Goal: Transaction & Acquisition: Book appointment/travel/reservation

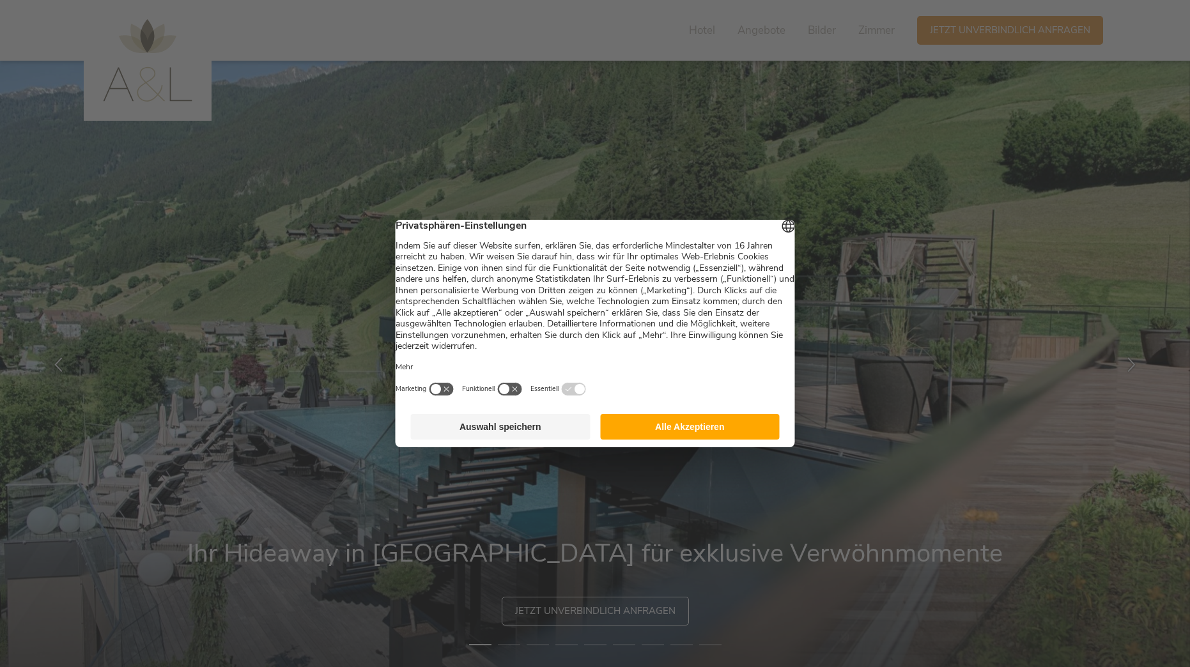
click at [671, 428] on button "Alle Akzeptieren" at bounding box center [690, 427] width 180 height 26
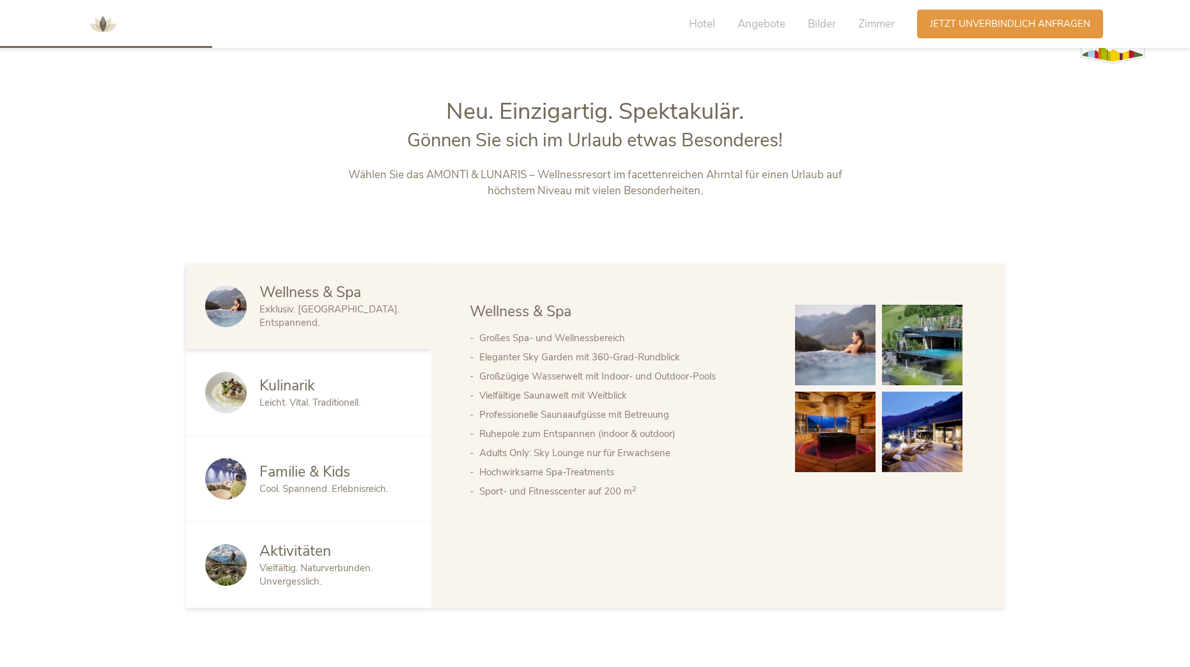
scroll to position [684, 0]
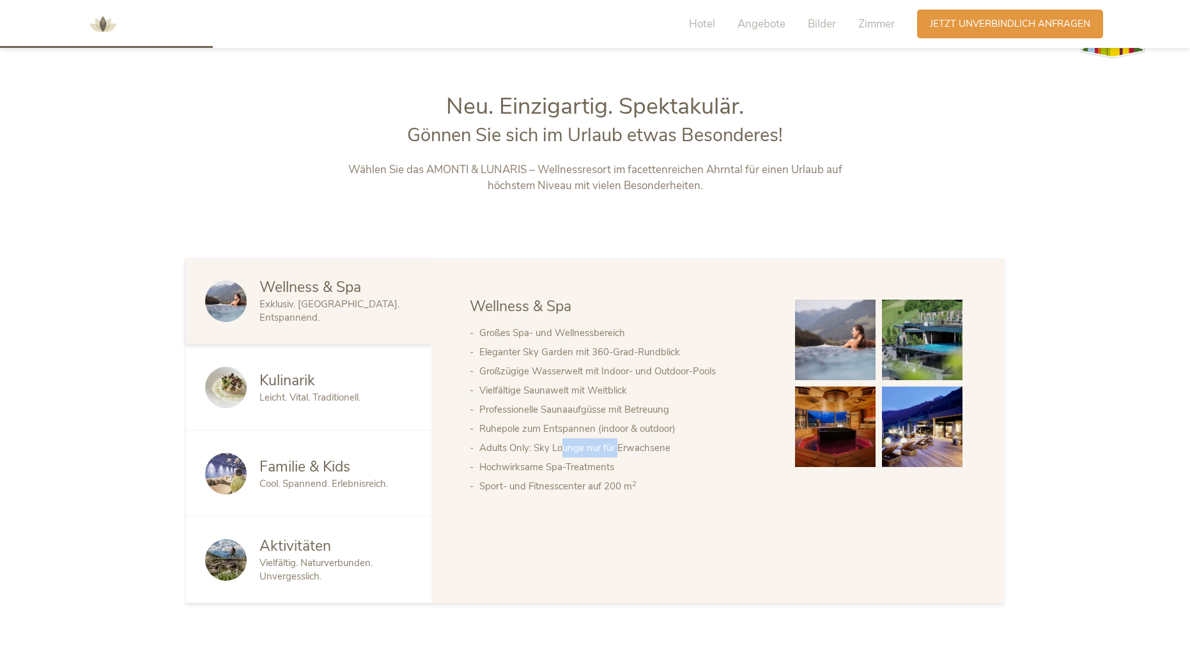
drag, startPoint x: 560, startPoint y: 450, endPoint x: 618, endPoint y: 447, distance: 58.2
click at [618, 447] on li "Adults Only: Sky Lounge nur für Erwachsene" at bounding box center [624, 447] width 290 height 19
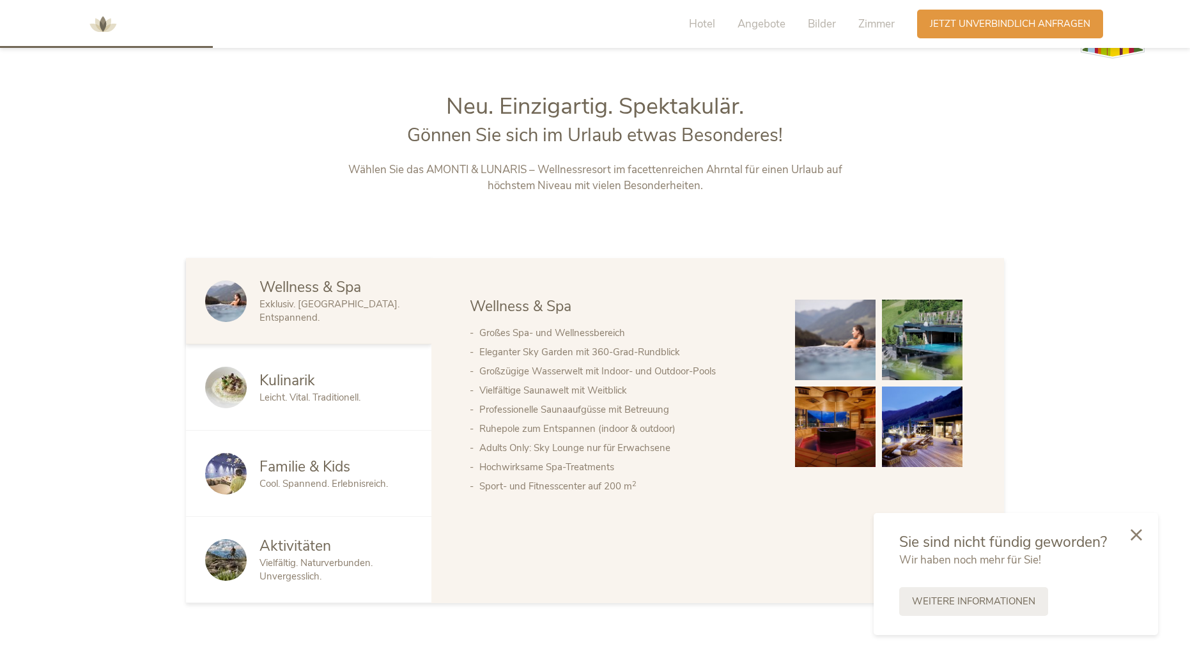
drag, startPoint x: 618, startPoint y: 447, endPoint x: 547, endPoint y: 511, distance: 95.9
click at [547, 511] on div "Wellness & Spa Kulinarik Familie & Kids Aktivitäten Wellness & Spa Großes Spa- …" at bounding box center [717, 430] width 572 height 345
click at [286, 473] on span "Familie & Kids" at bounding box center [304, 467] width 91 height 20
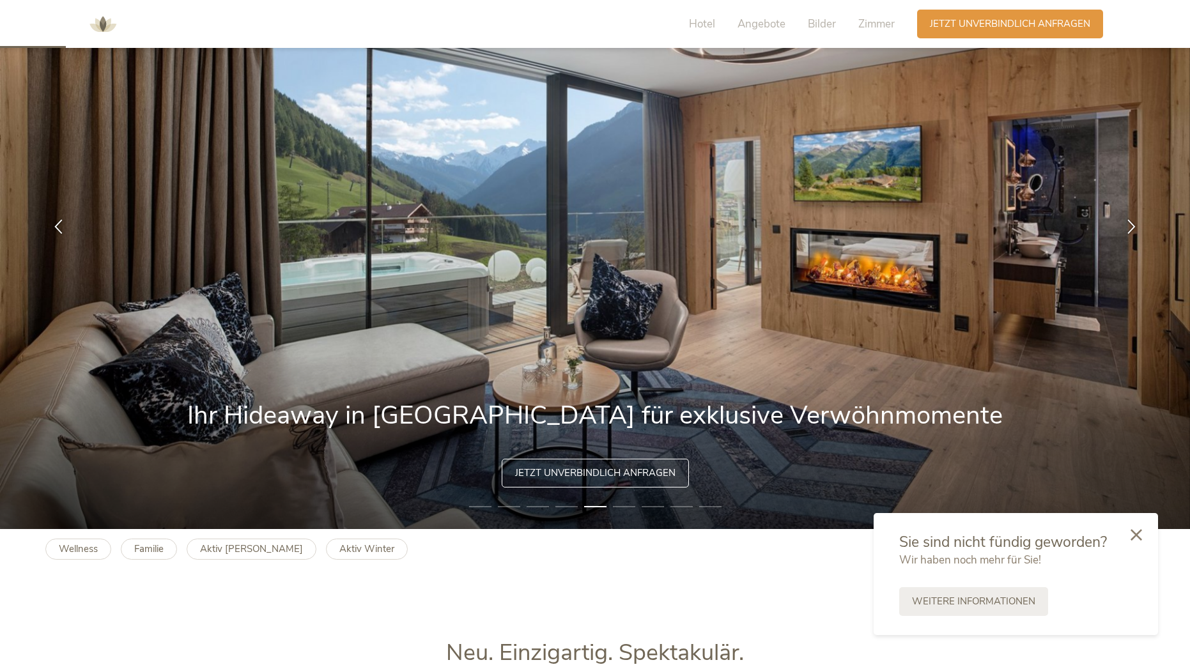
scroll to position [0, 0]
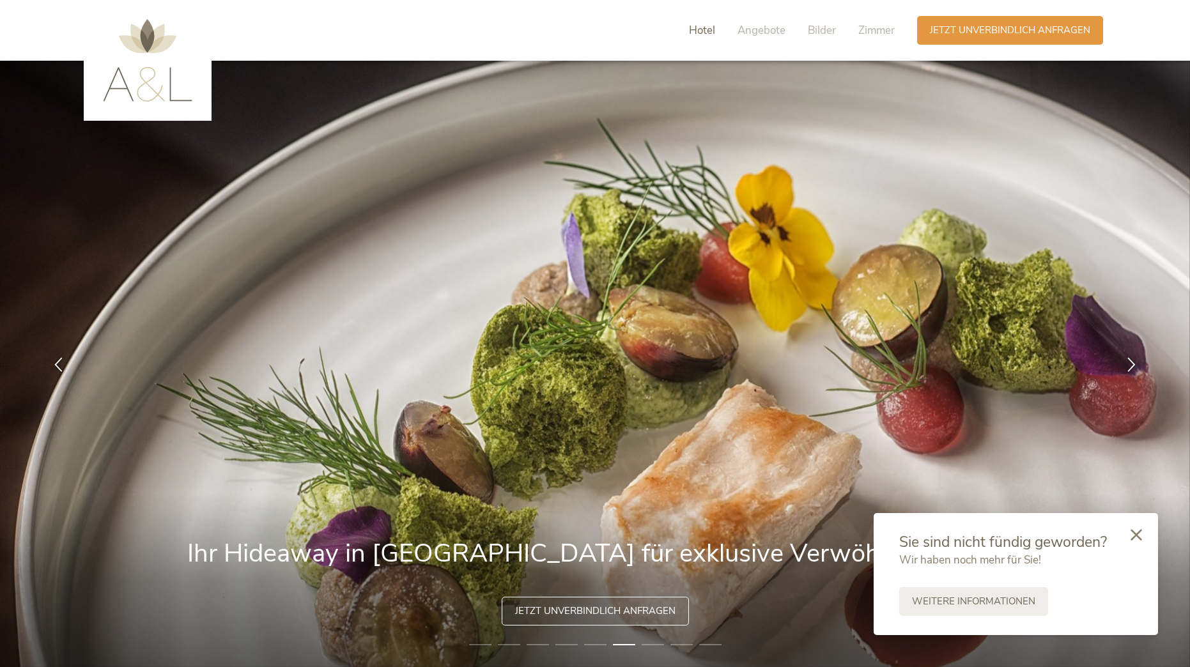
click at [705, 35] on span "Hotel" at bounding box center [702, 30] width 26 height 15
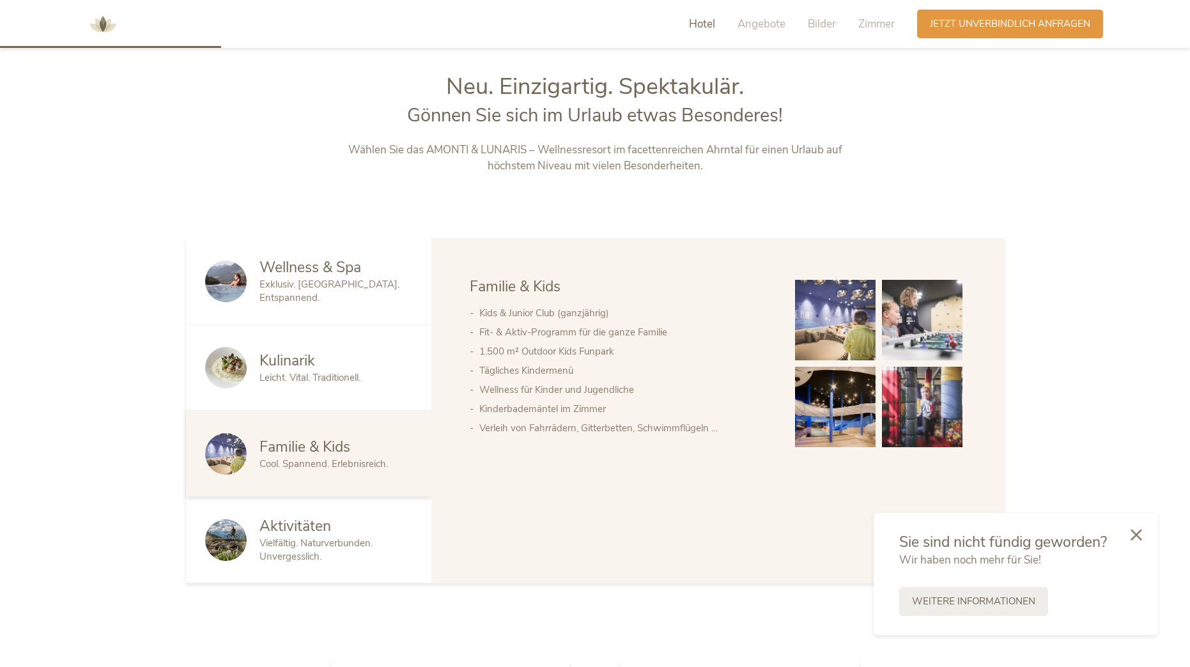
scroll to position [711, 0]
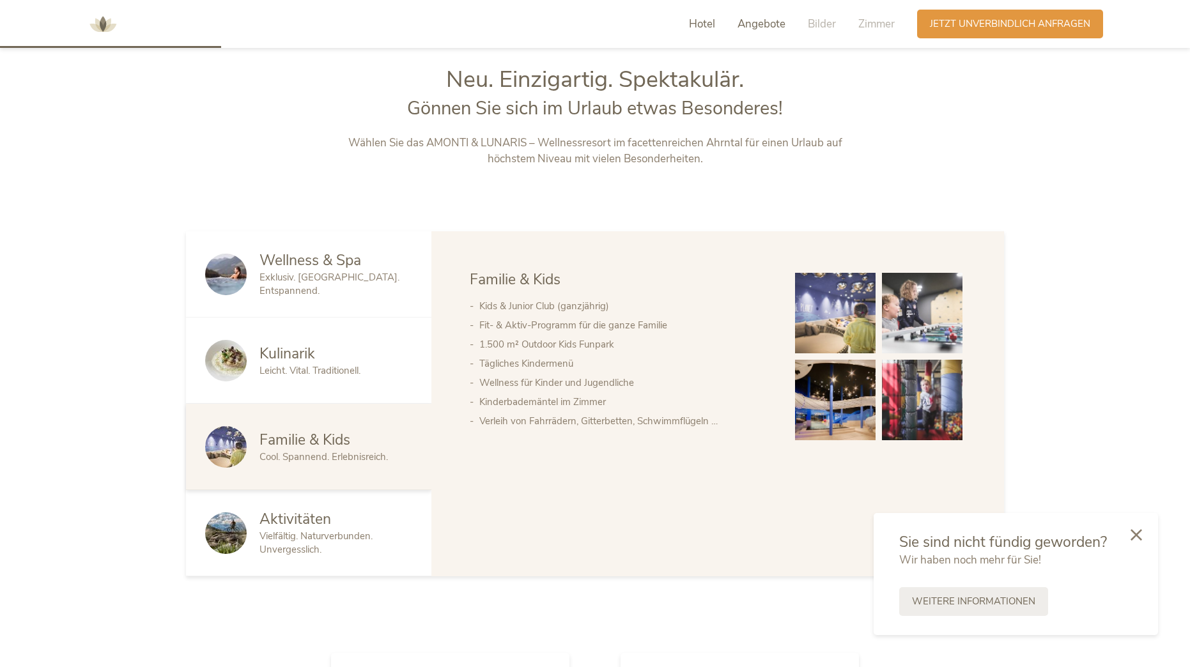
click at [760, 19] on span "Angebote" at bounding box center [761, 24] width 48 height 15
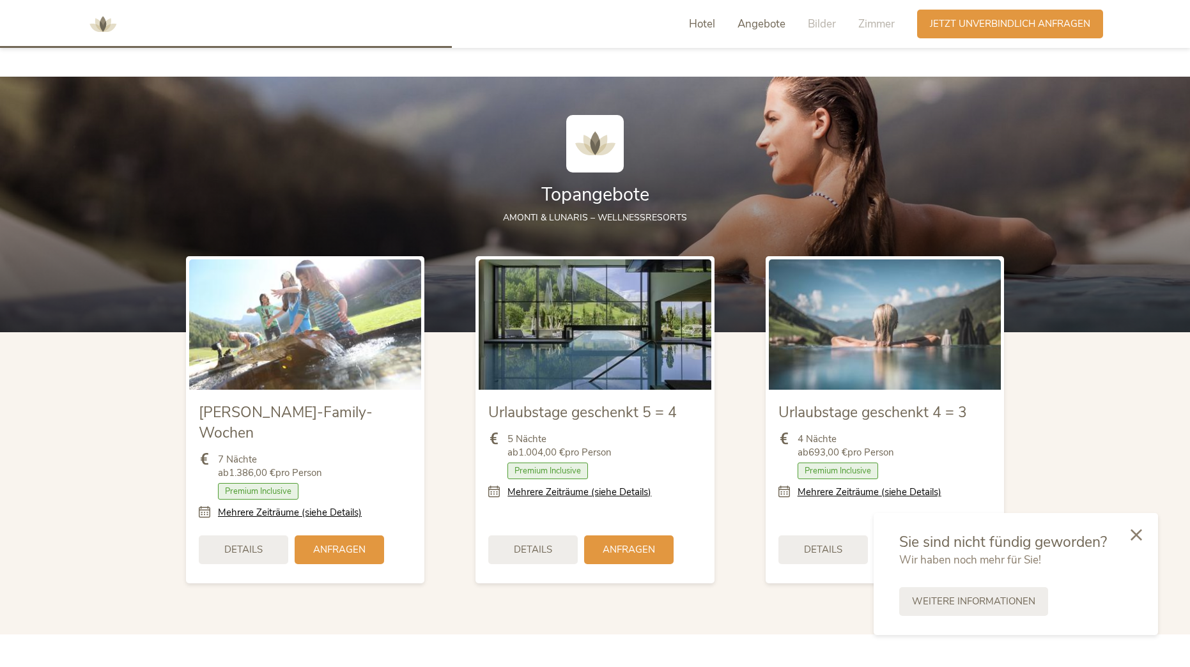
scroll to position [1470, 0]
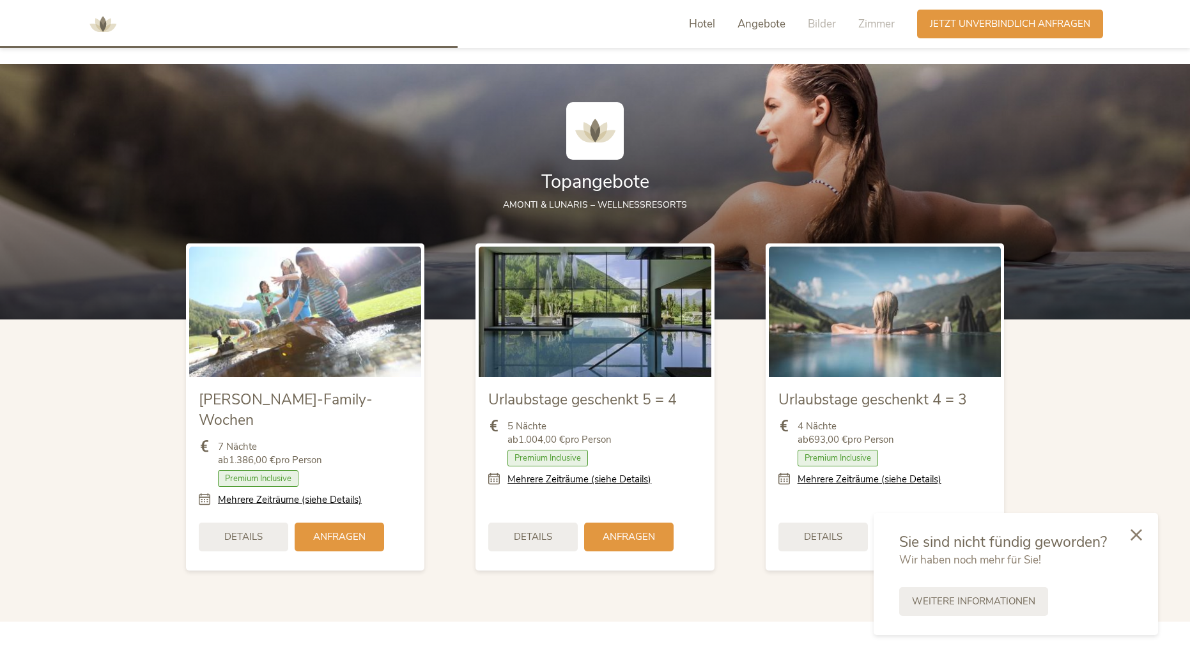
click at [706, 21] on span "Hotel" at bounding box center [702, 24] width 26 height 15
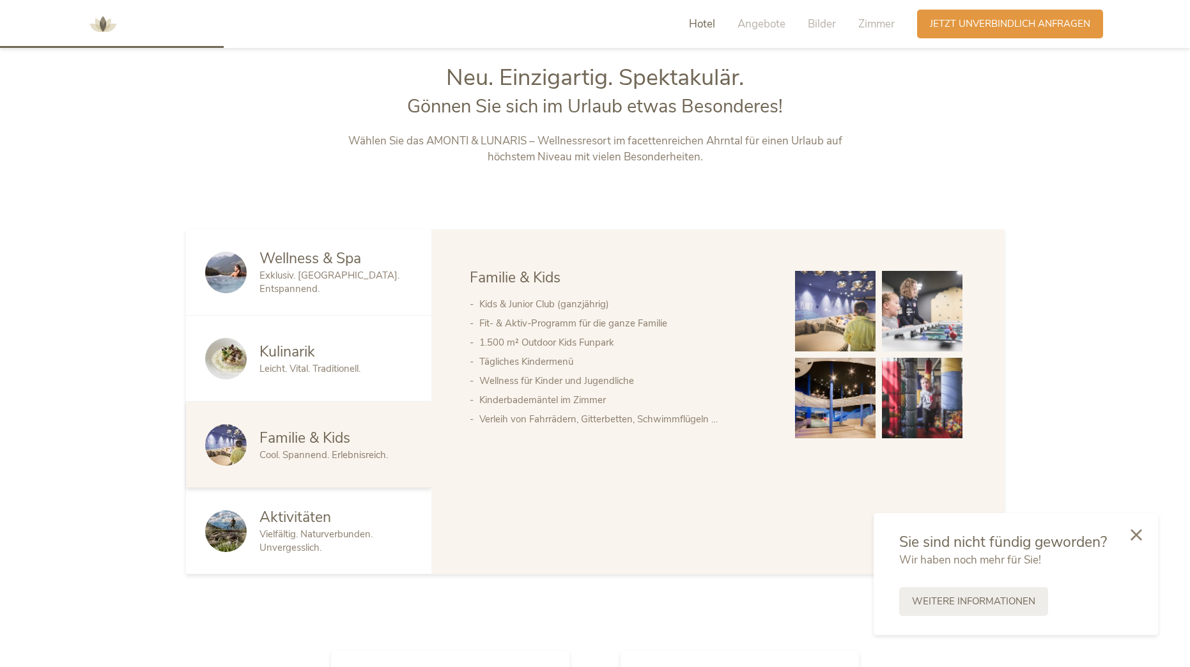
scroll to position [711, 0]
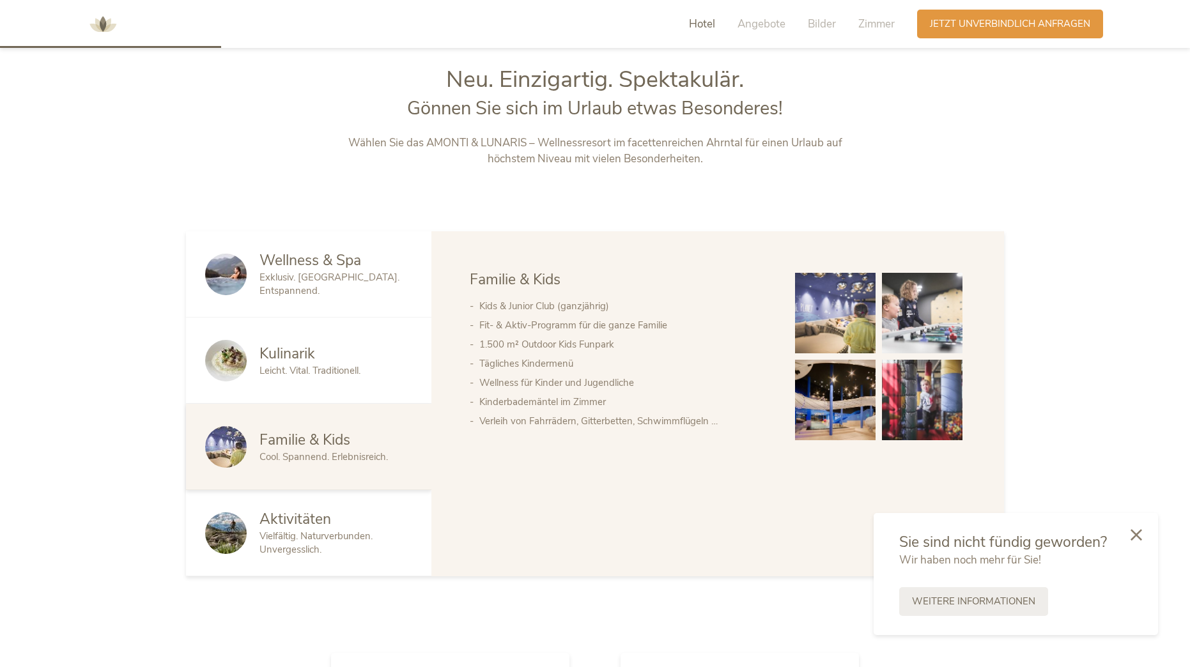
click at [92, 29] on img at bounding box center [103, 24] width 38 height 38
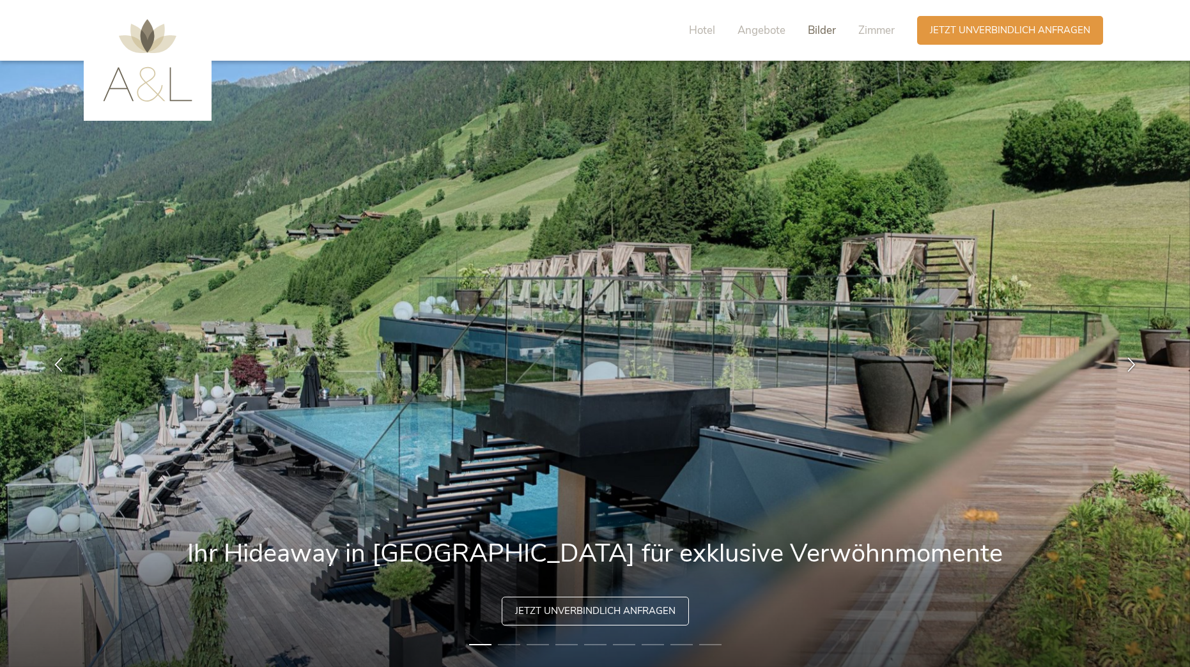
click at [827, 32] on span "Bilder" at bounding box center [822, 30] width 28 height 15
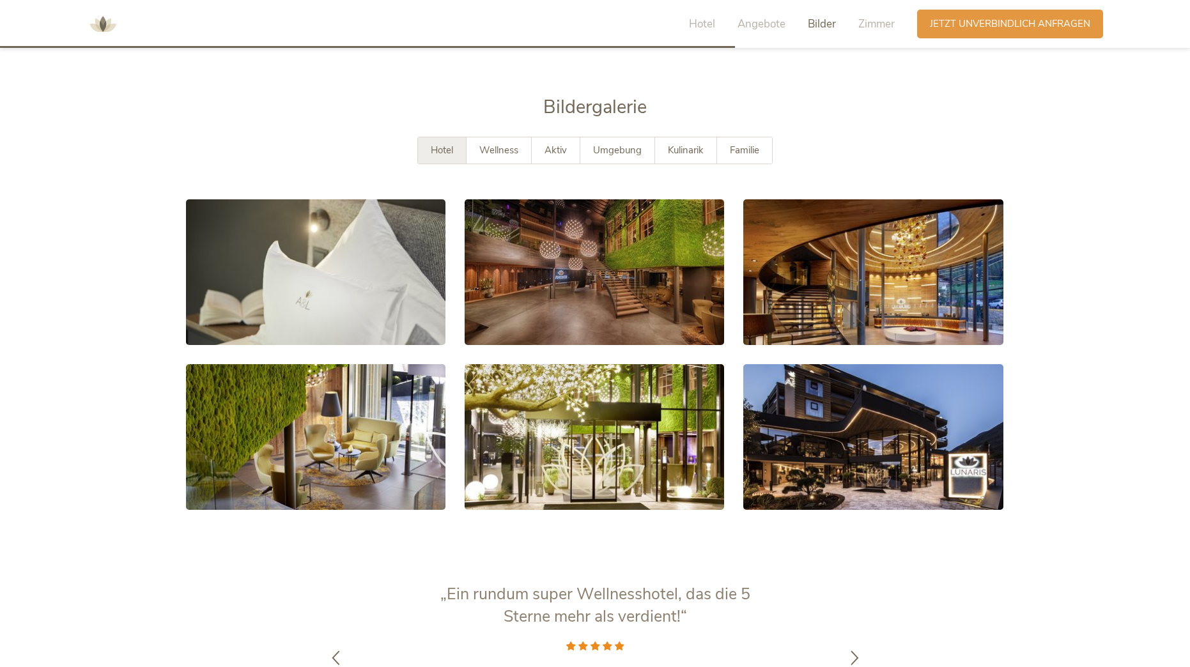
scroll to position [2396, 0]
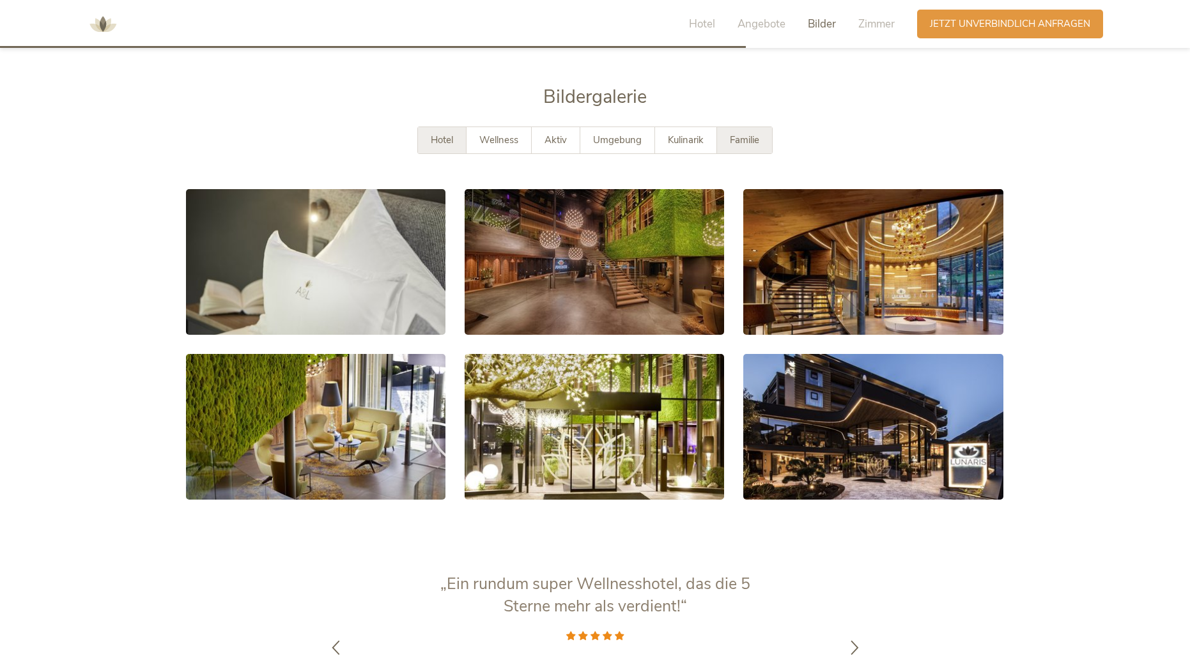
click at [766, 127] on div "Familie" at bounding box center [744, 140] width 55 height 26
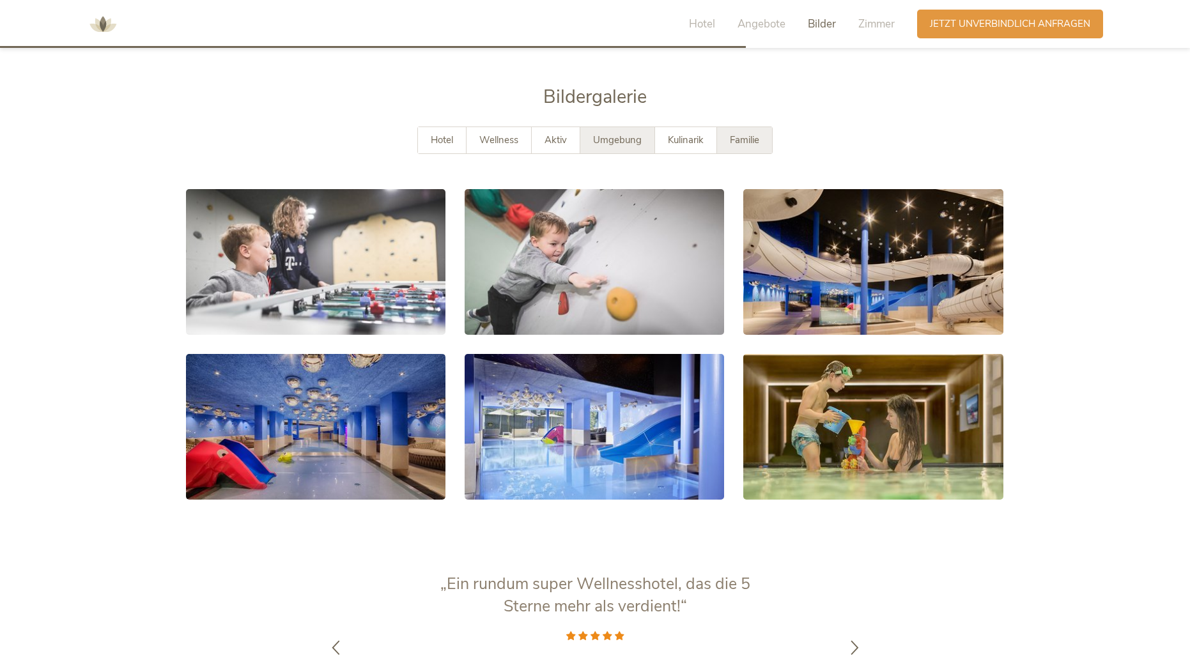
click at [600, 130] on div "Umgebung" at bounding box center [617, 140] width 75 height 26
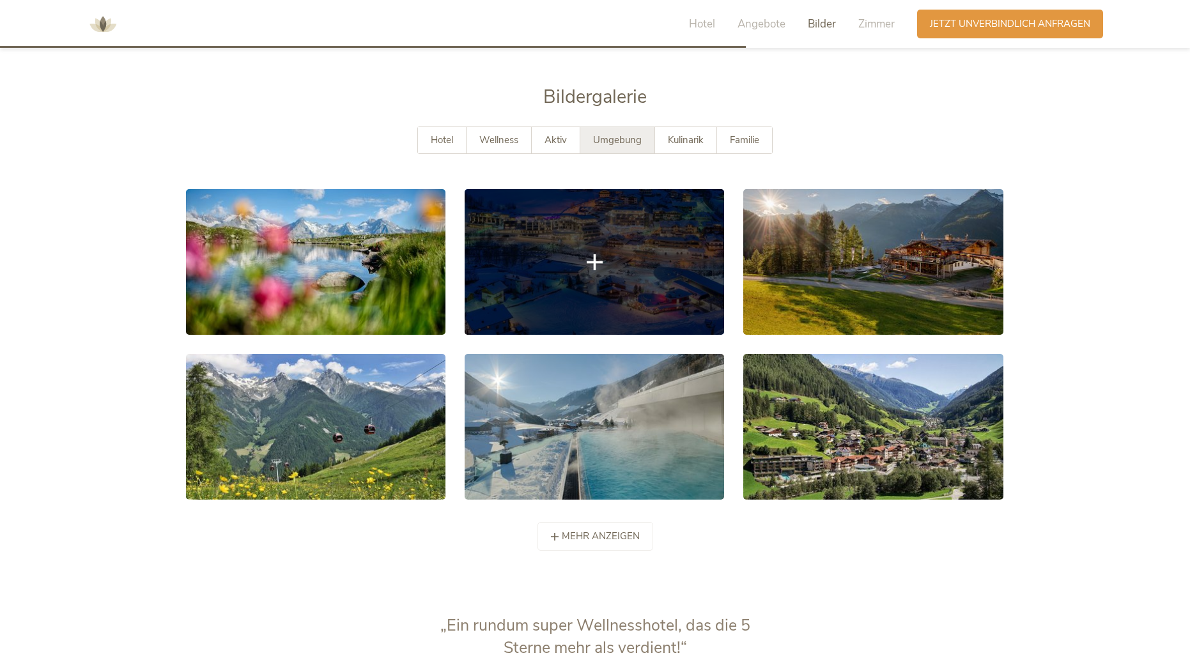
click at [589, 271] on link at bounding box center [593, 262] width 259 height 146
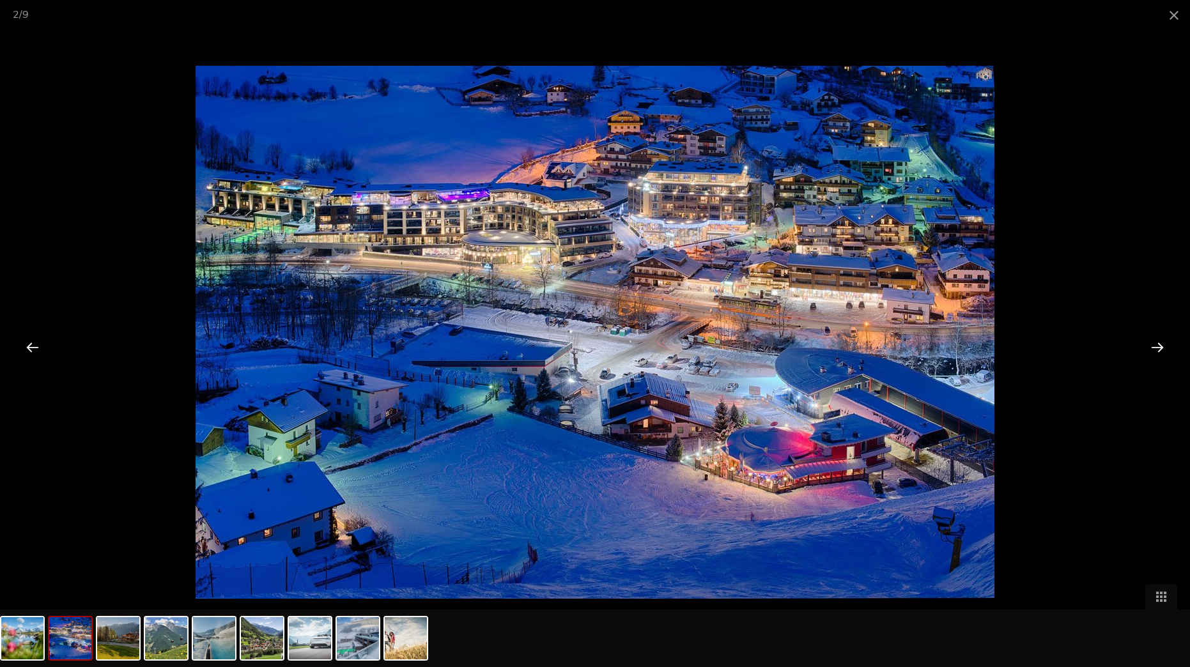
click at [1153, 349] on div at bounding box center [1157, 347] width 40 height 40
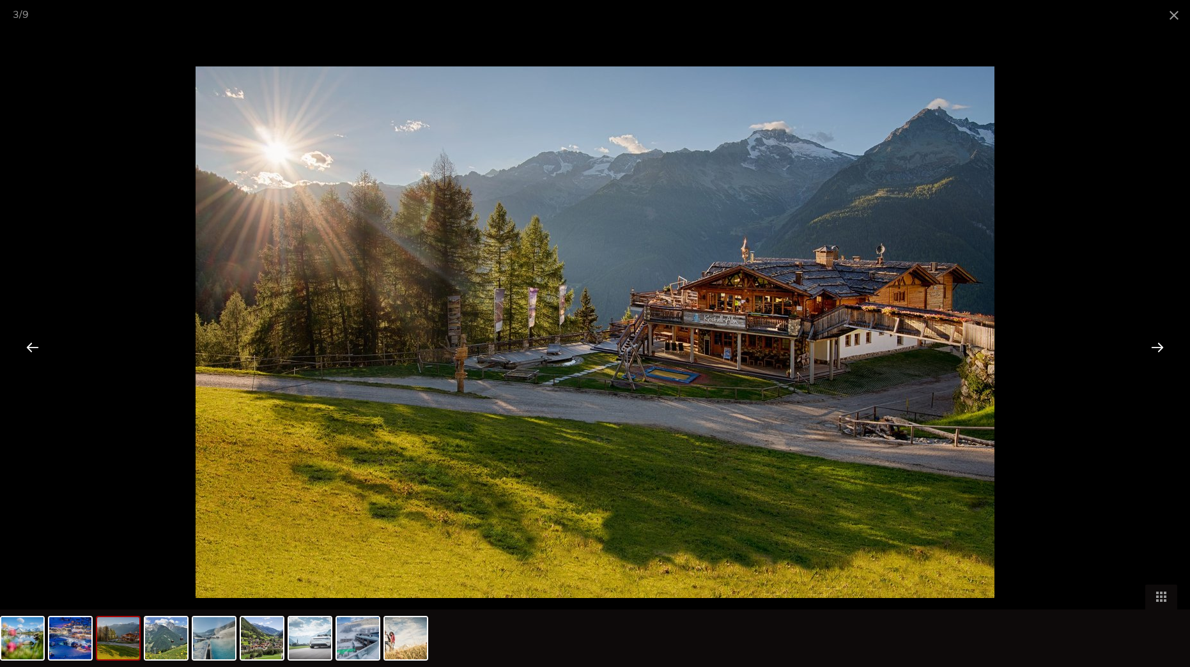
click at [1153, 349] on div at bounding box center [1157, 347] width 40 height 40
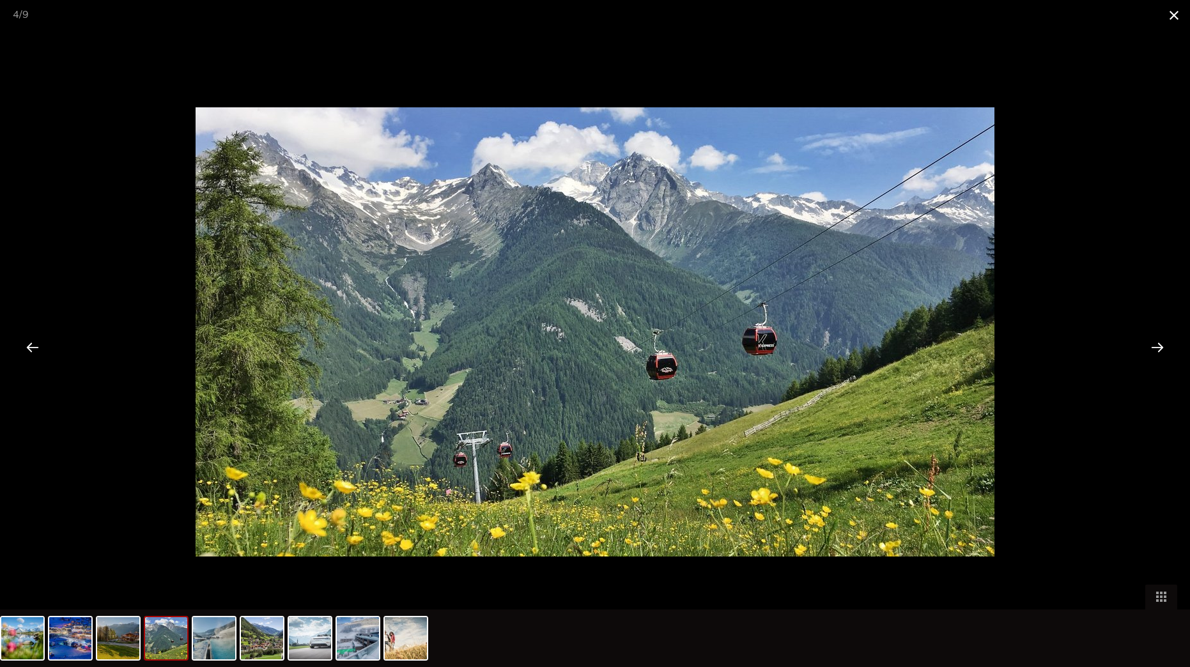
click at [1176, 19] on span at bounding box center [1174, 15] width 32 height 30
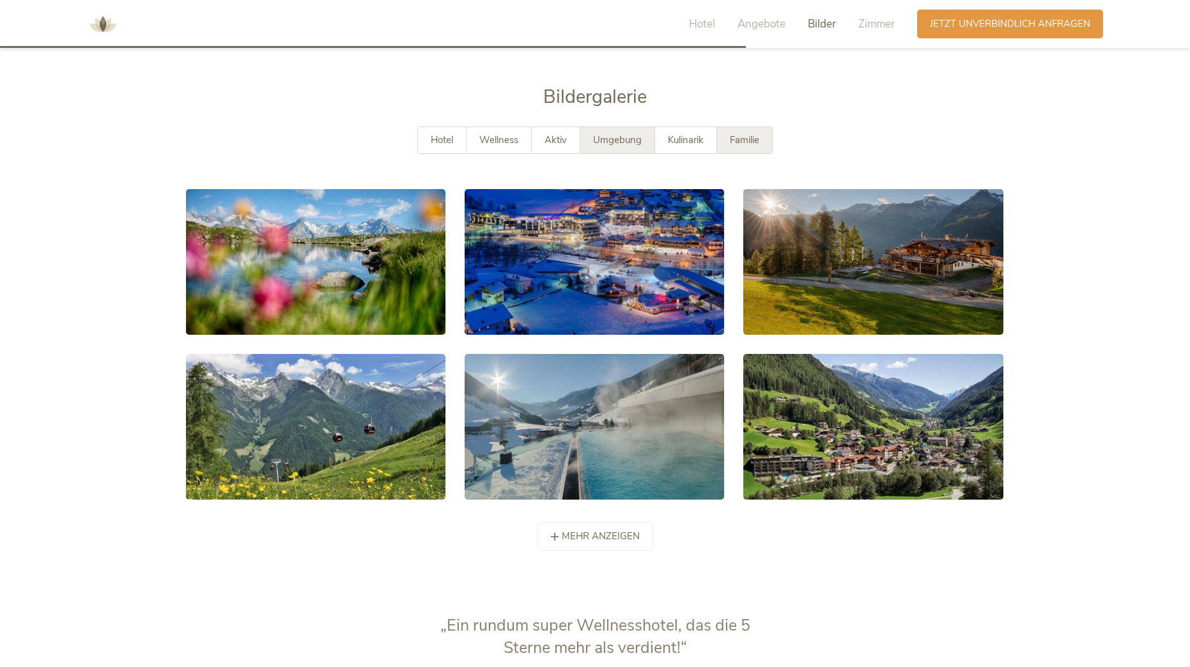
click at [736, 134] on span "Familie" at bounding box center [744, 140] width 29 height 13
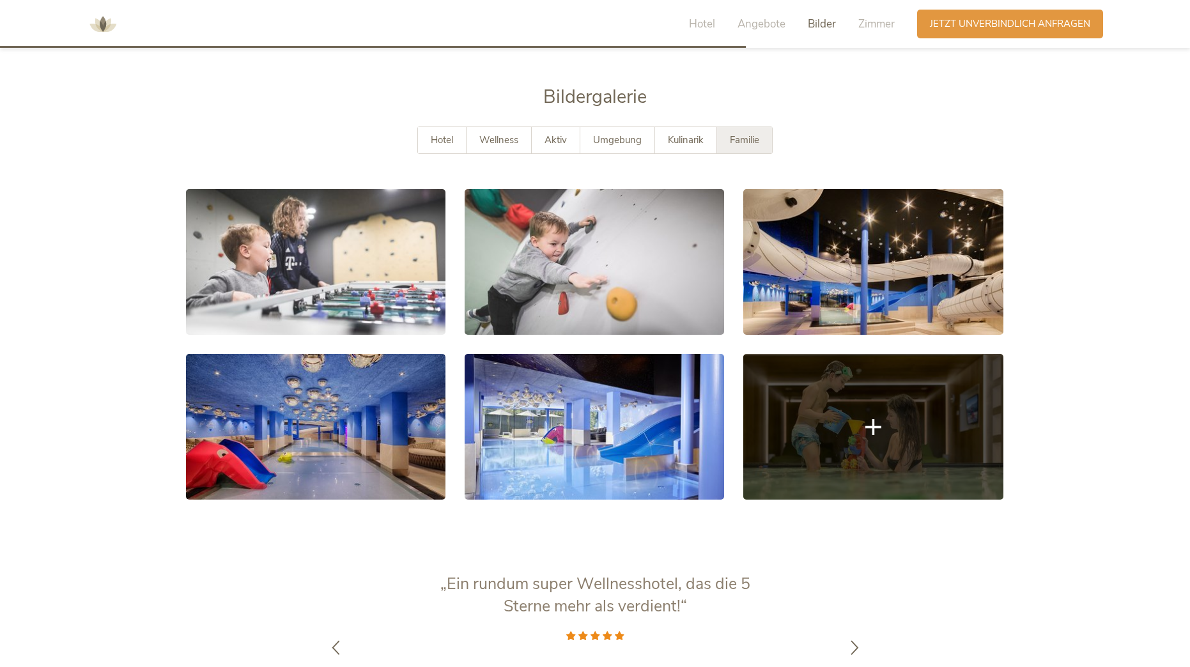
click at [857, 408] on link at bounding box center [872, 427] width 259 height 146
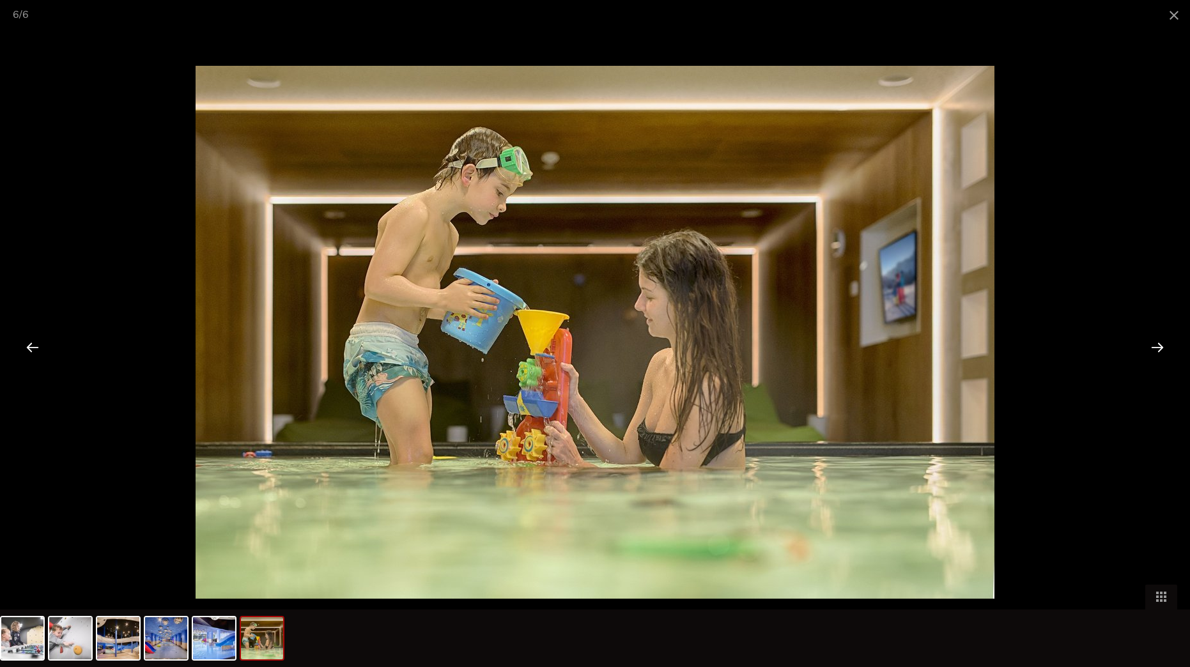
click at [1154, 350] on div at bounding box center [1157, 347] width 40 height 40
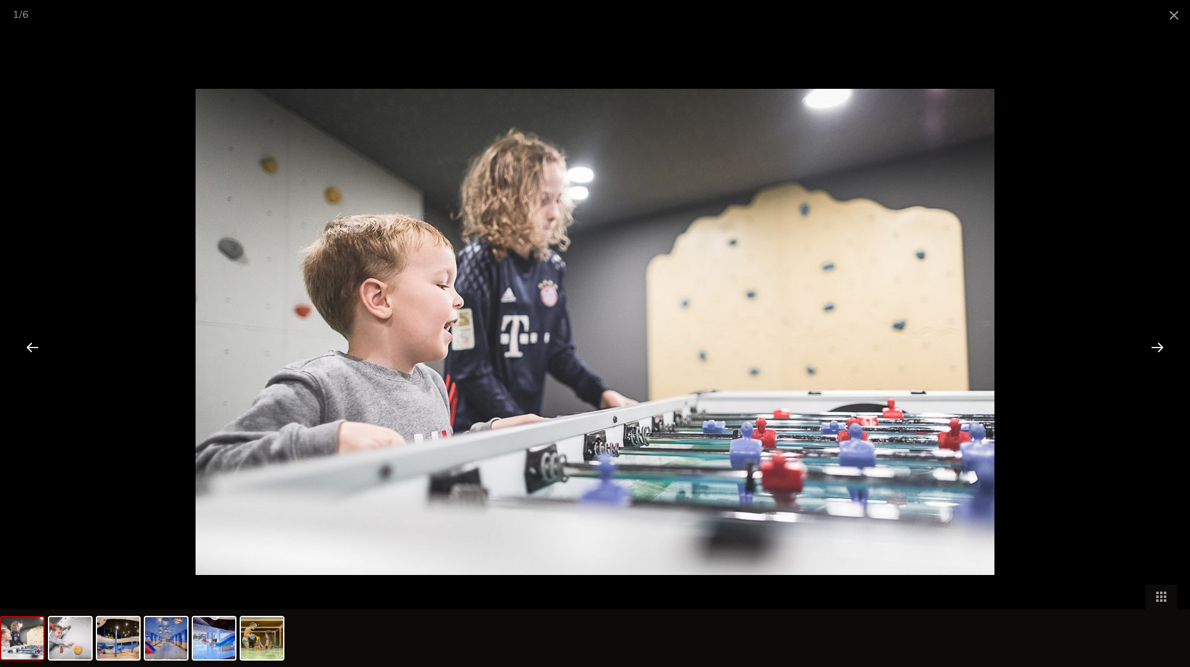
click at [1154, 350] on div at bounding box center [1157, 347] width 40 height 40
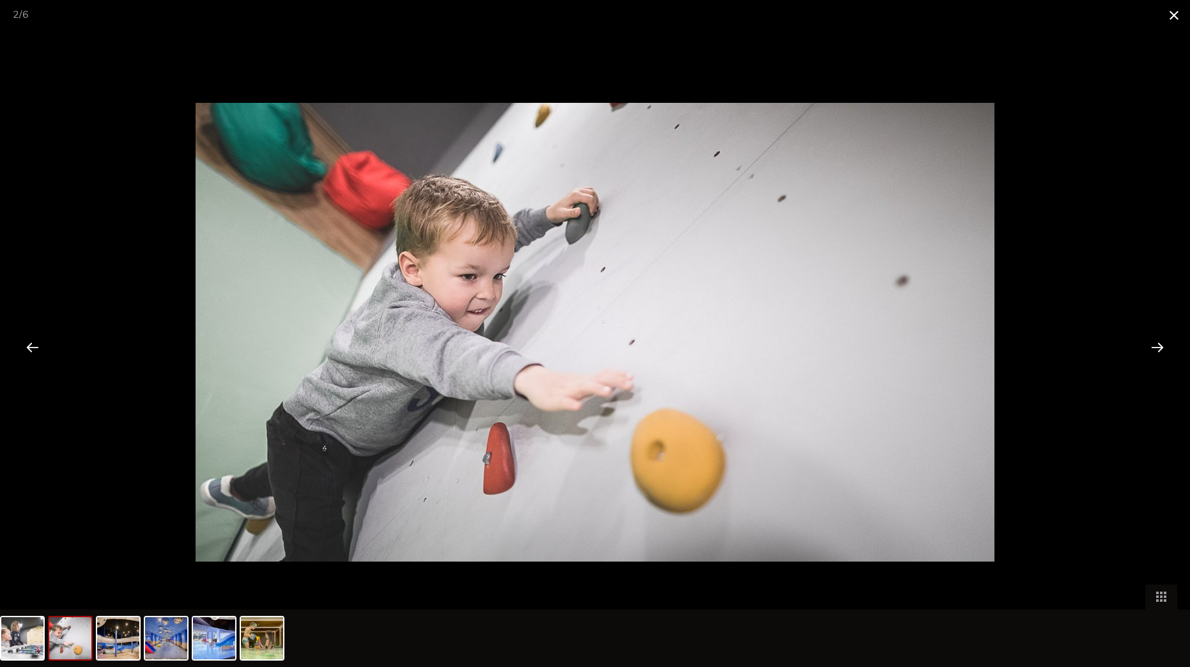
click at [1170, 17] on span at bounding box center [1174, 15] width 32 height 30
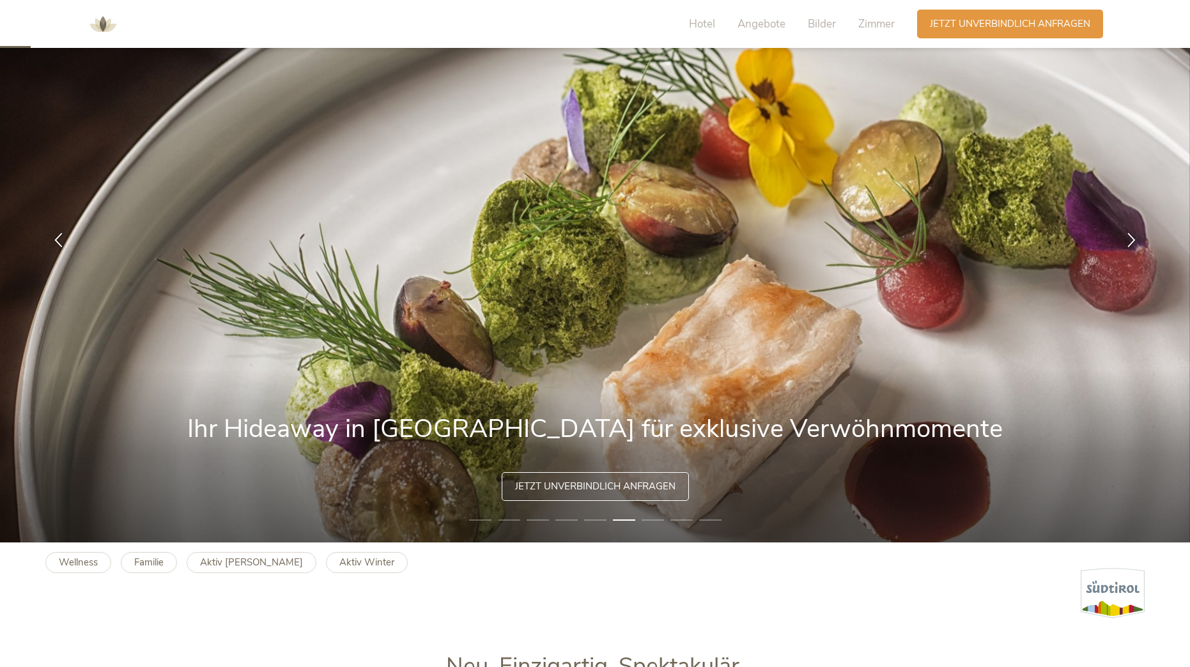
scroll to position [0, 0]
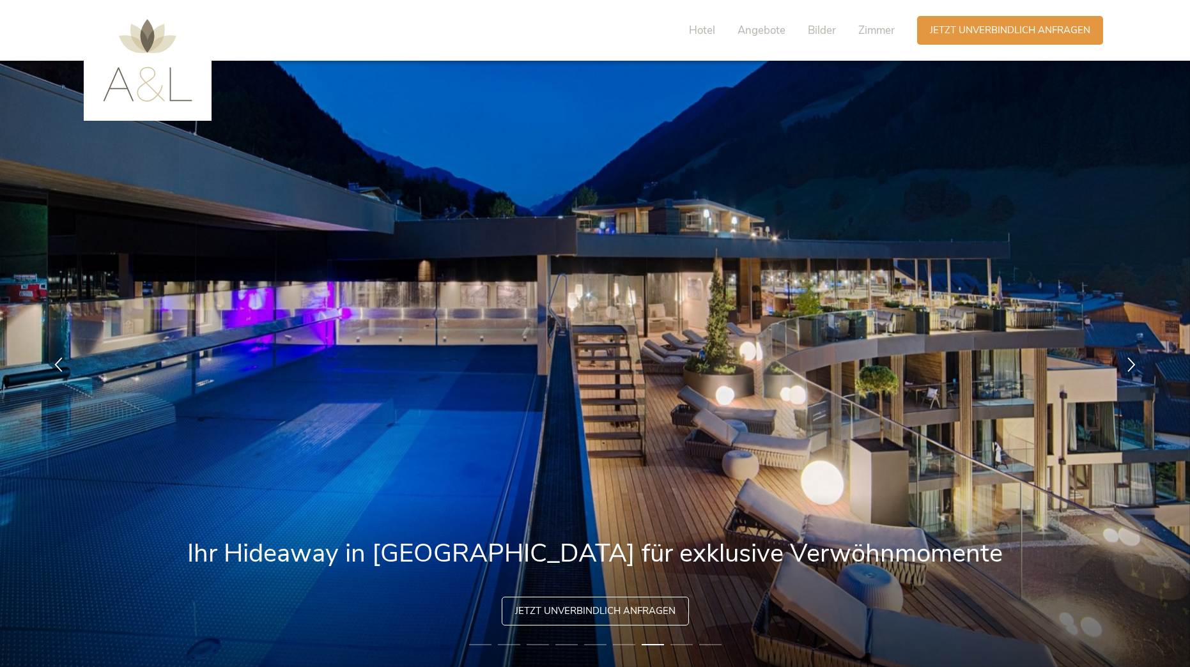
click at [139, 82] on img at bounding box center [147, 60] width 89 height 82
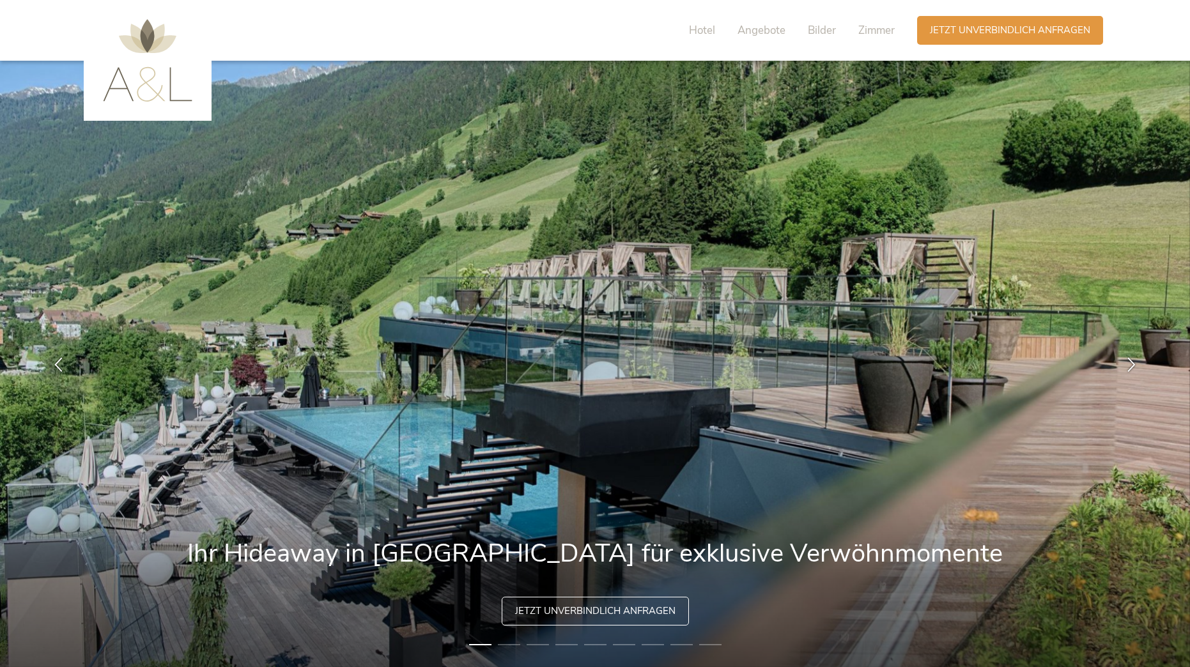
click at [139, 82] on img at bounding box center [147, 60] width 89 height 82
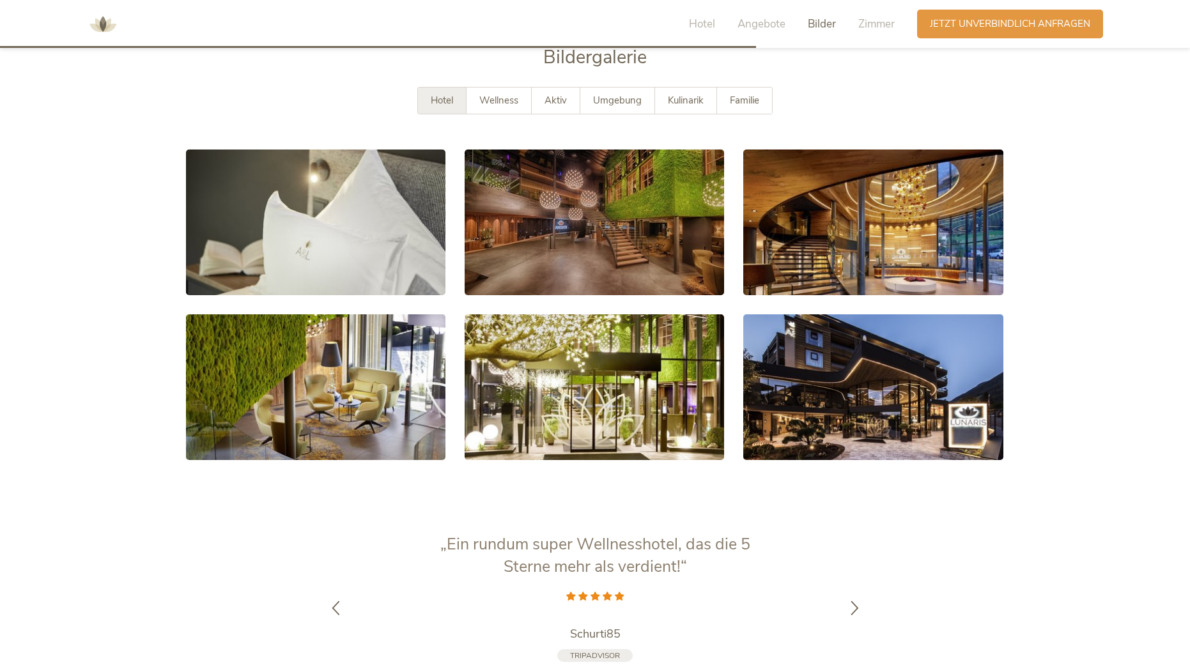
scroll to position [2430, 0]
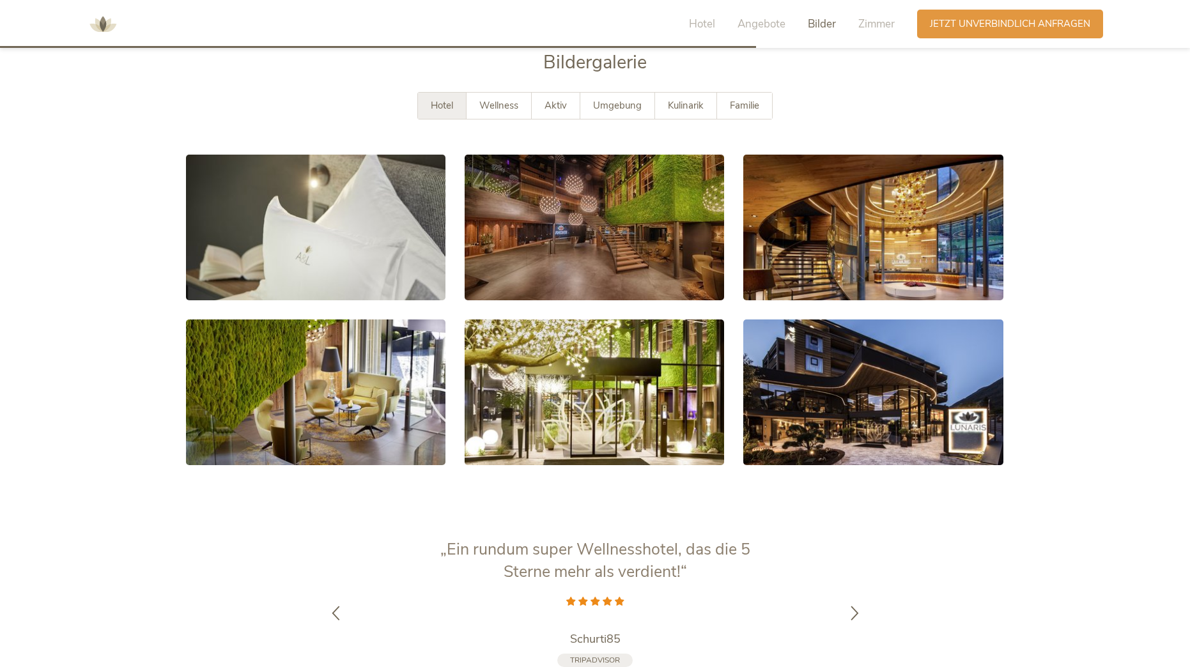
click at [819, 21] on span "Bilder" at bounding box center [822, 24] width 28 height 15
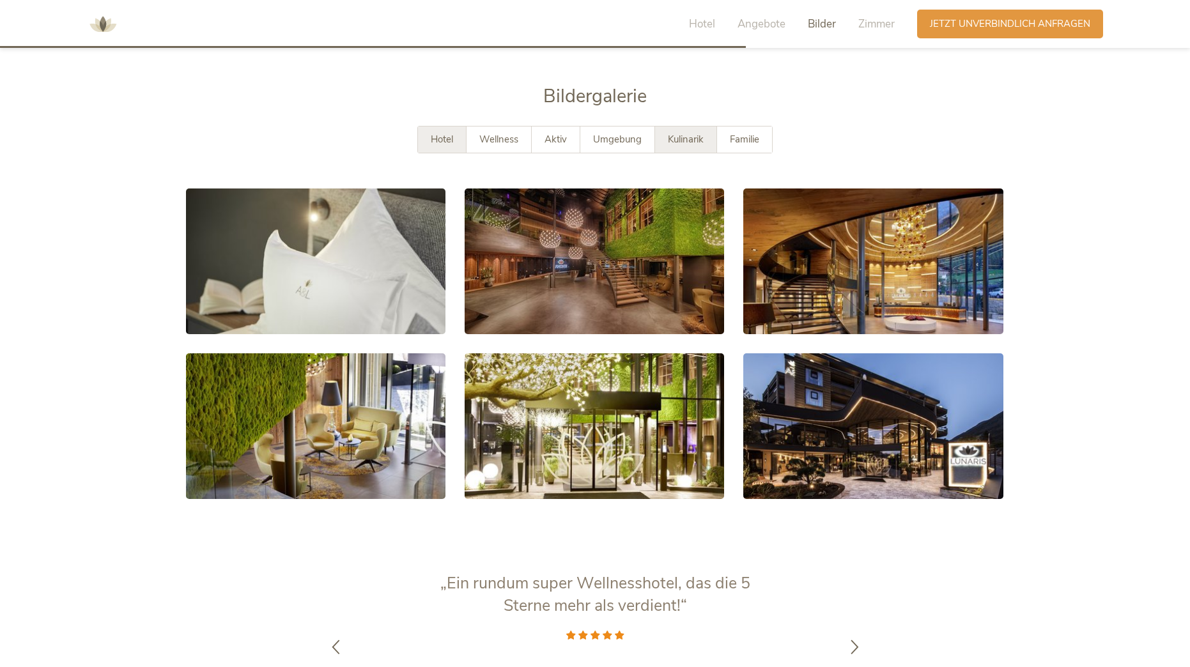
scroll to position [2396, 0]
click at [747, 134] on span "Familie" at bounding box center [744, 140] width 29 height 13
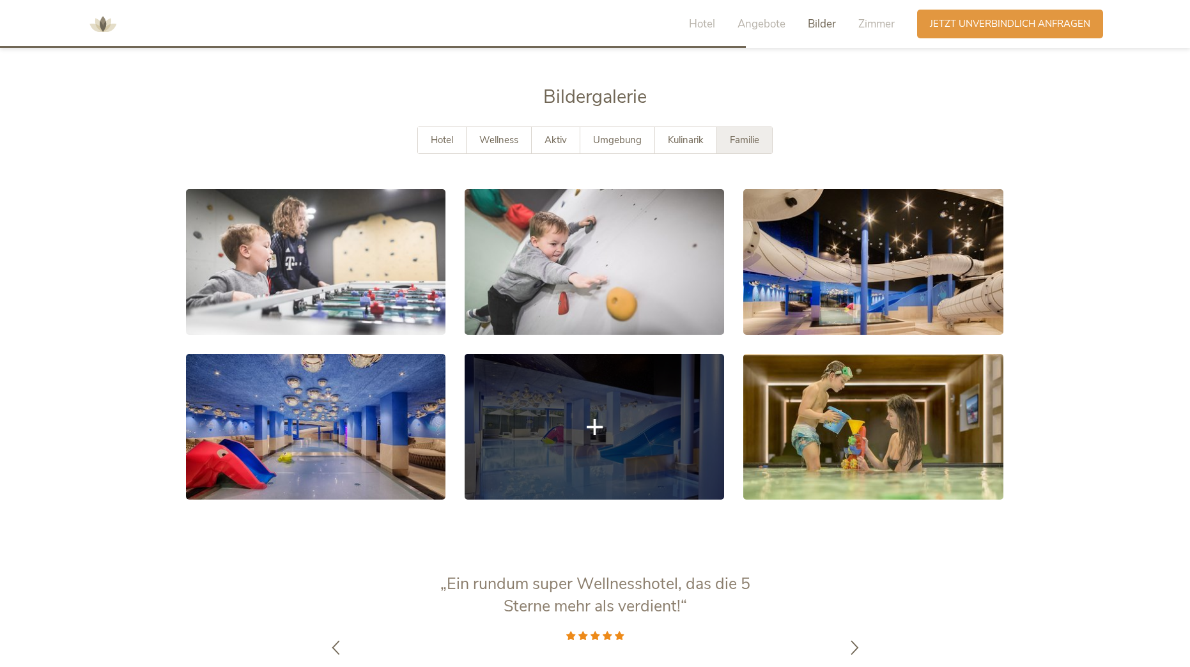
click at [590, 415] on link at bounding box center [593, 427] width 259 height 146
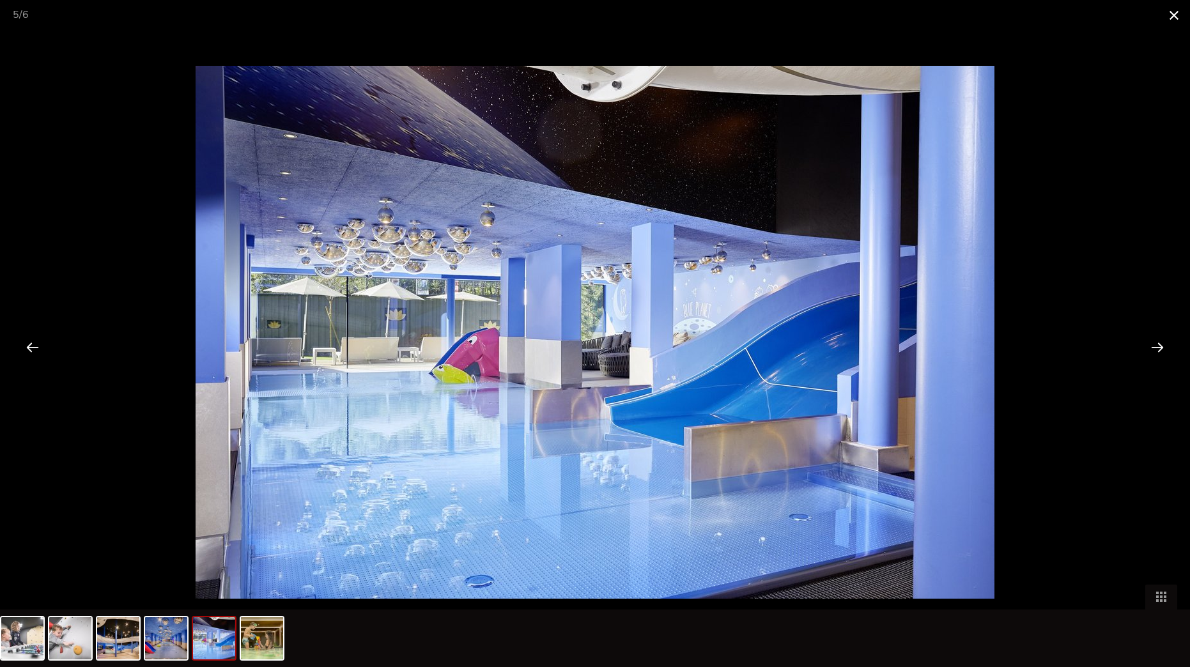
click at [1167, 19] on span at bounding box center [1174, 15] width 32 height 30
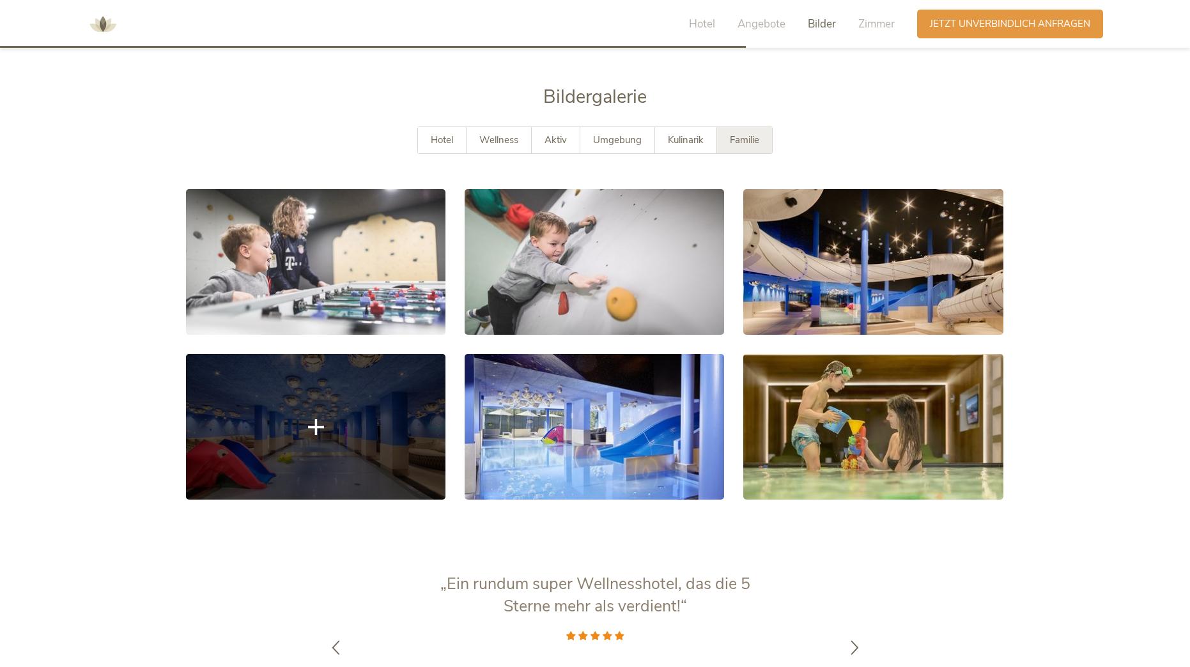
click at [341, 407] on link at bounding box center [315, 427] width 259 height 146
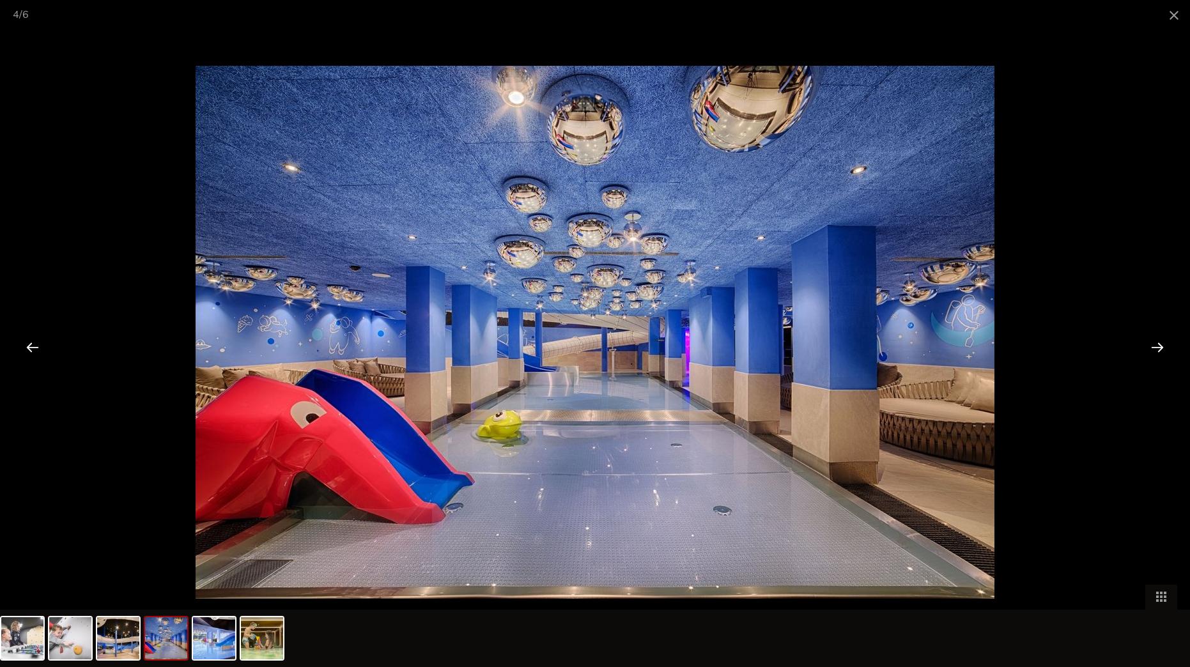
click at [1159, 346] on div at bounding box center [1157, 347] width 40 height 40
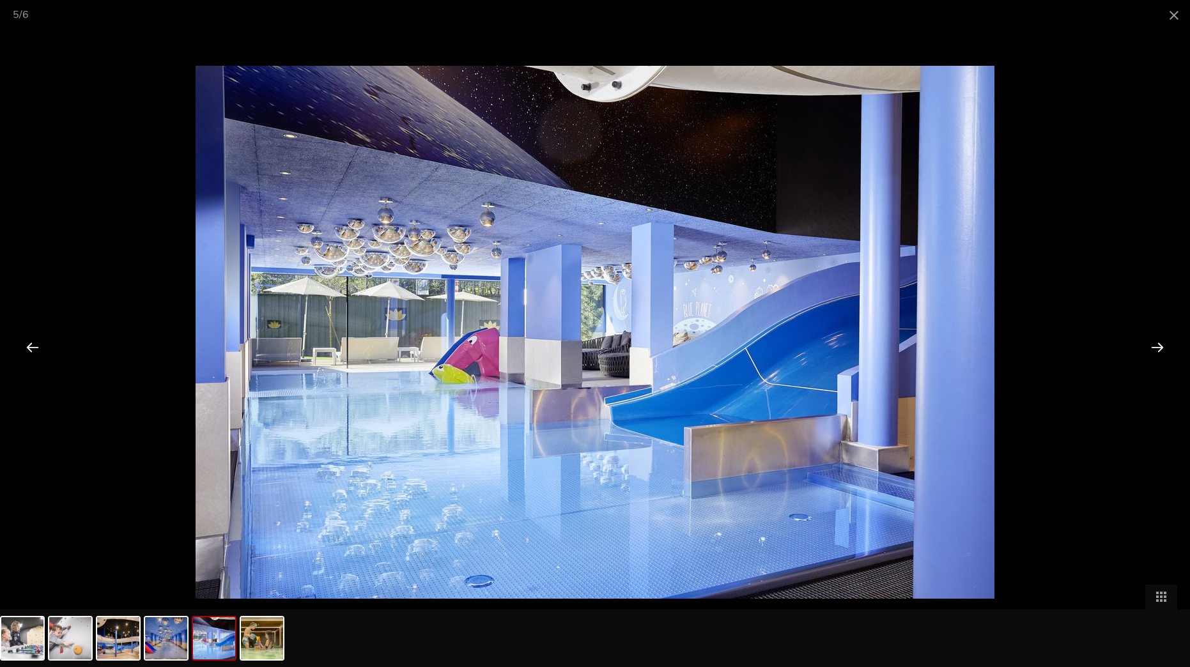
click at [1159, 346] on div at bounding box center [1157, 347] width 40 height 40
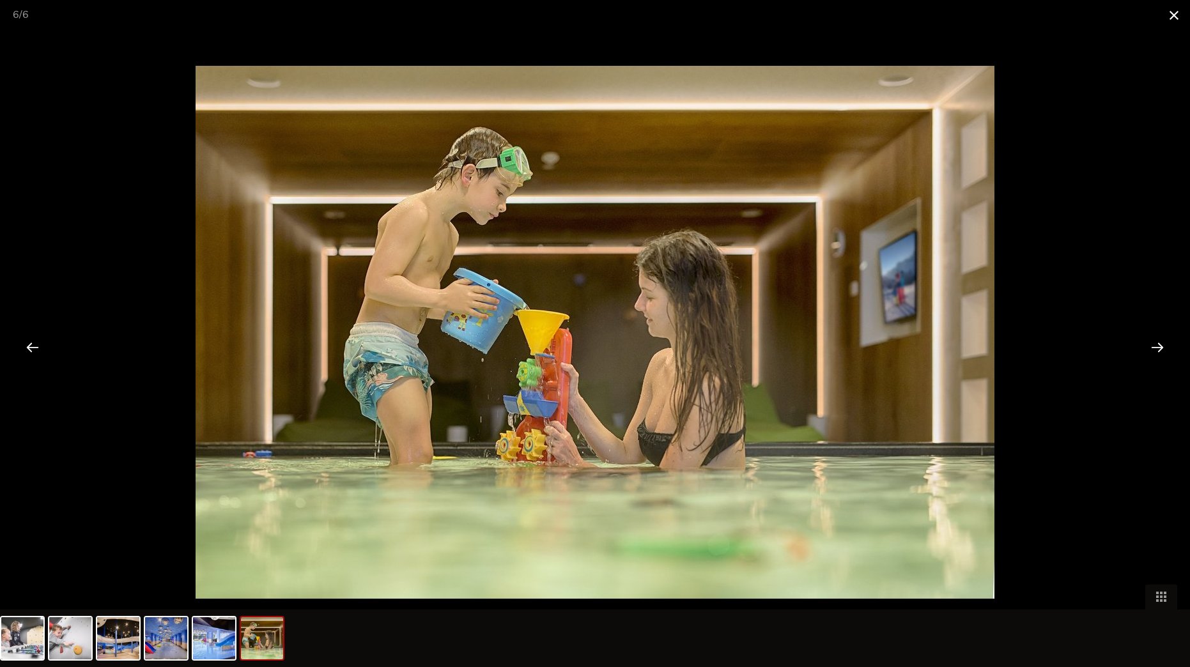
click at [1169, 18] on span at bounding box center [1174, 15] width 32 height 30
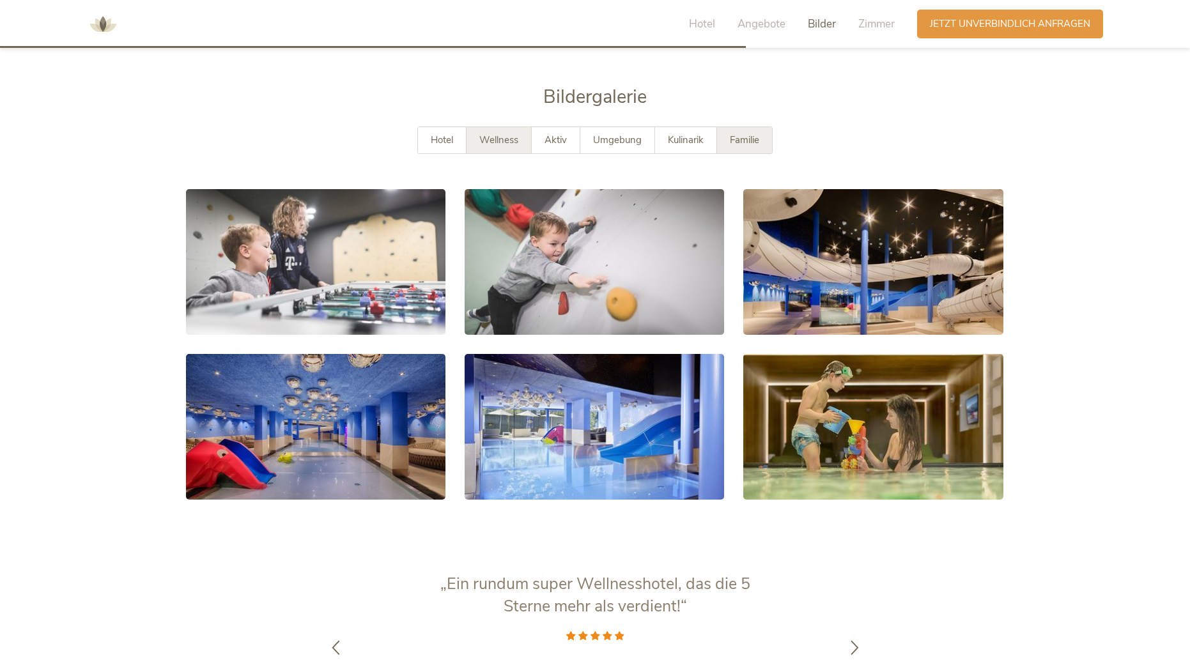
click at [486, 134] on span "Wellness" at bounding box center [498, 140] width 39 height 13
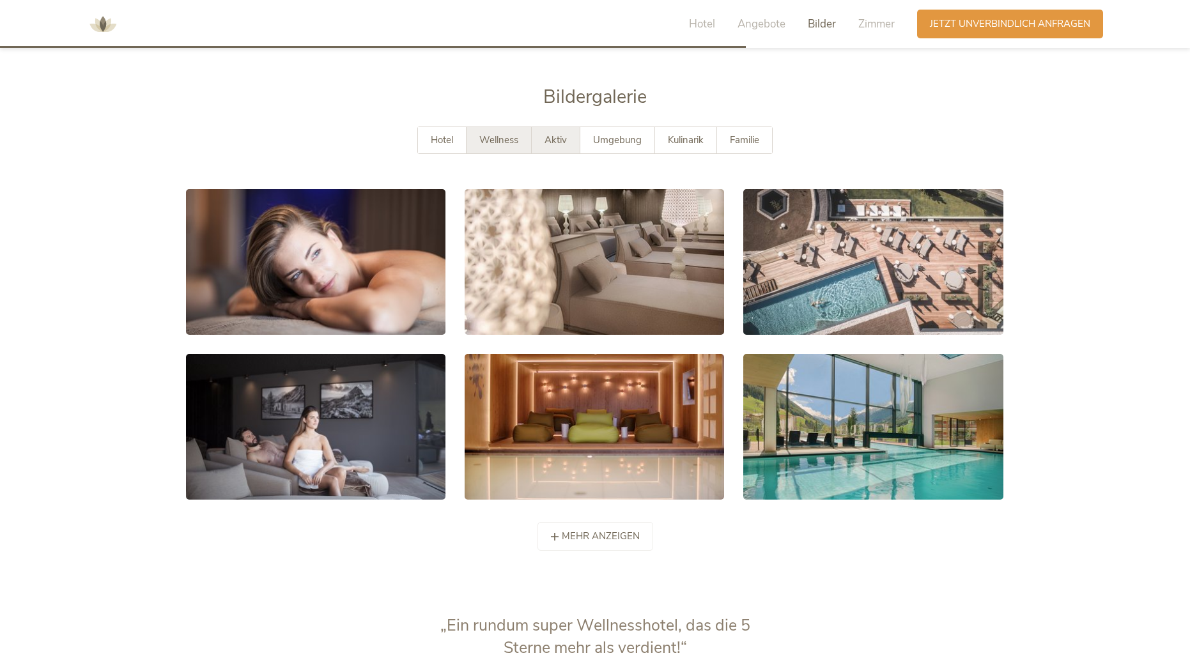
click at [546, 134] on span "Aktiv" at bounding box center [555, 140] width 22 height 13
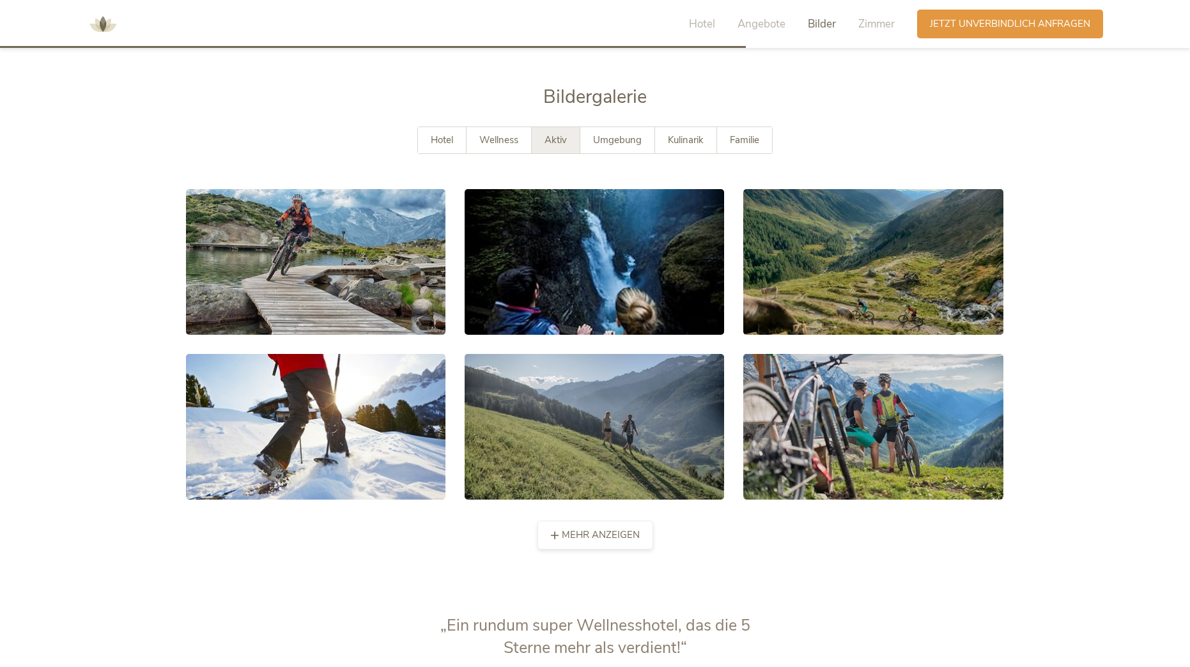
click at [574, 528] on span "mehr anzeigen" at bounding box center [601, 534] width 78 height 13
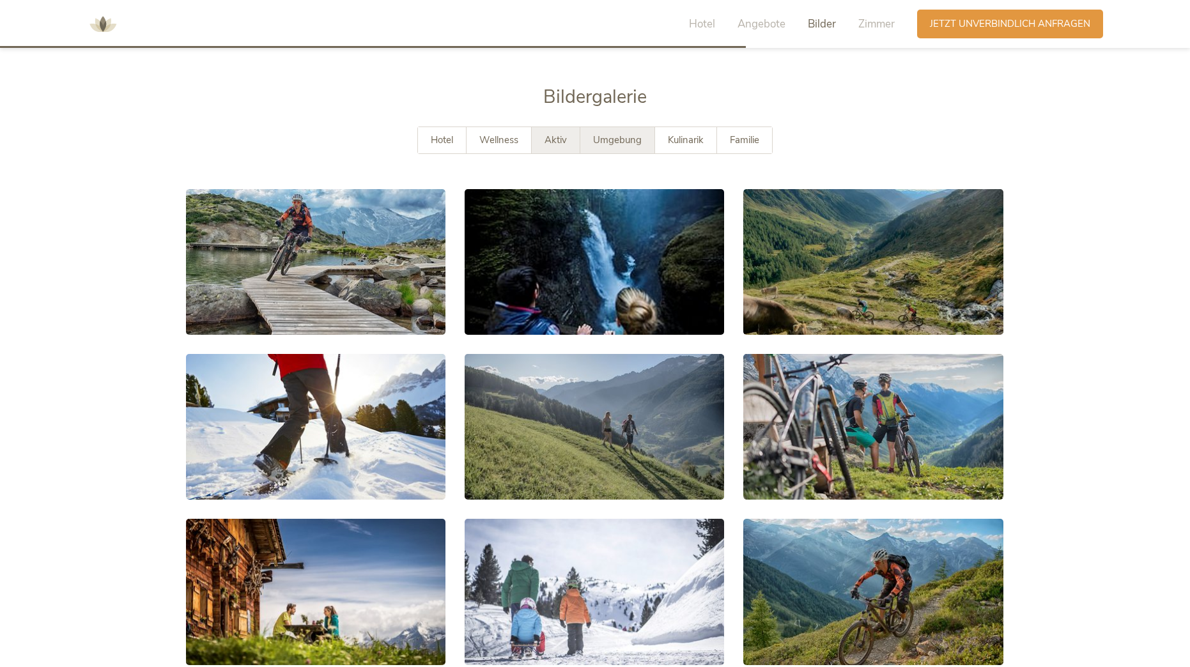
click at [599, 134] on span "Umgebung" at bounding box center [617, 140] width 49 height 13
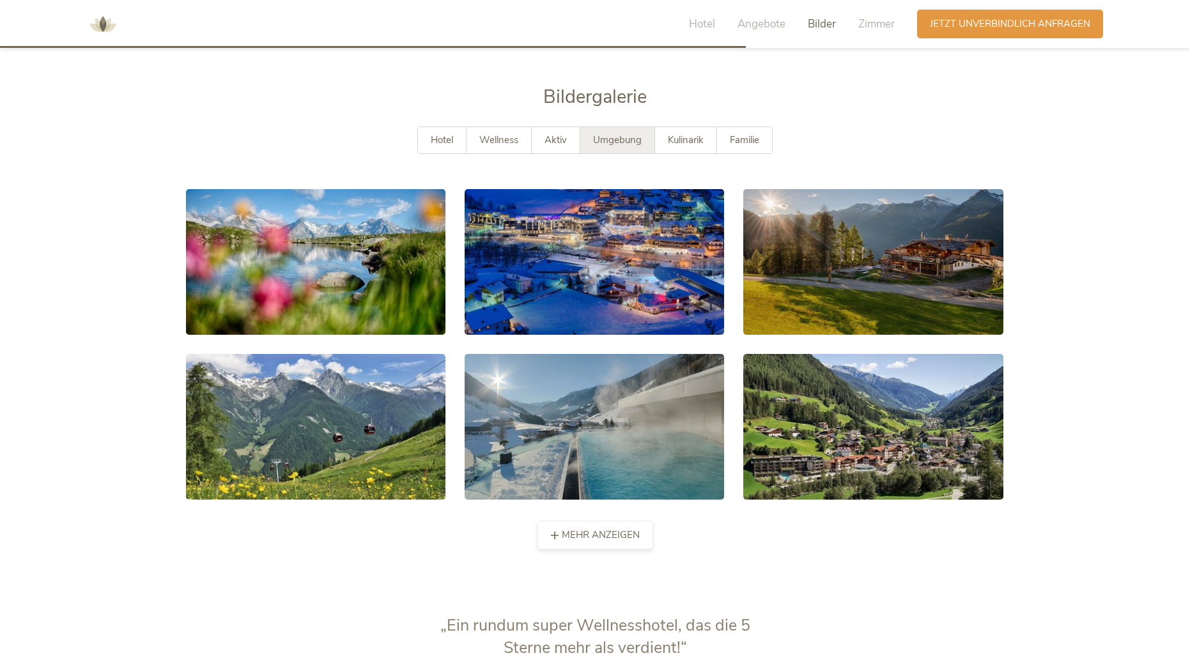
click at [585, 521] on div "mehr anzeigen weniger anzeigen" at bounding box center [595, 535] width 116 height 29
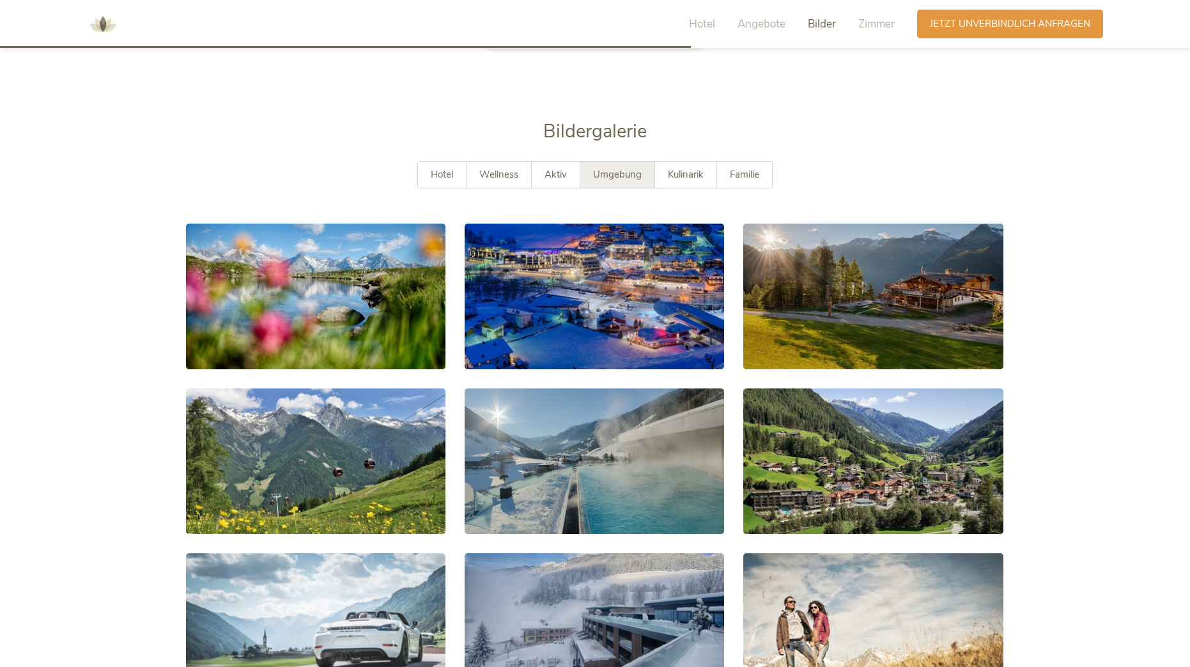
scroll to position [2380, 0]
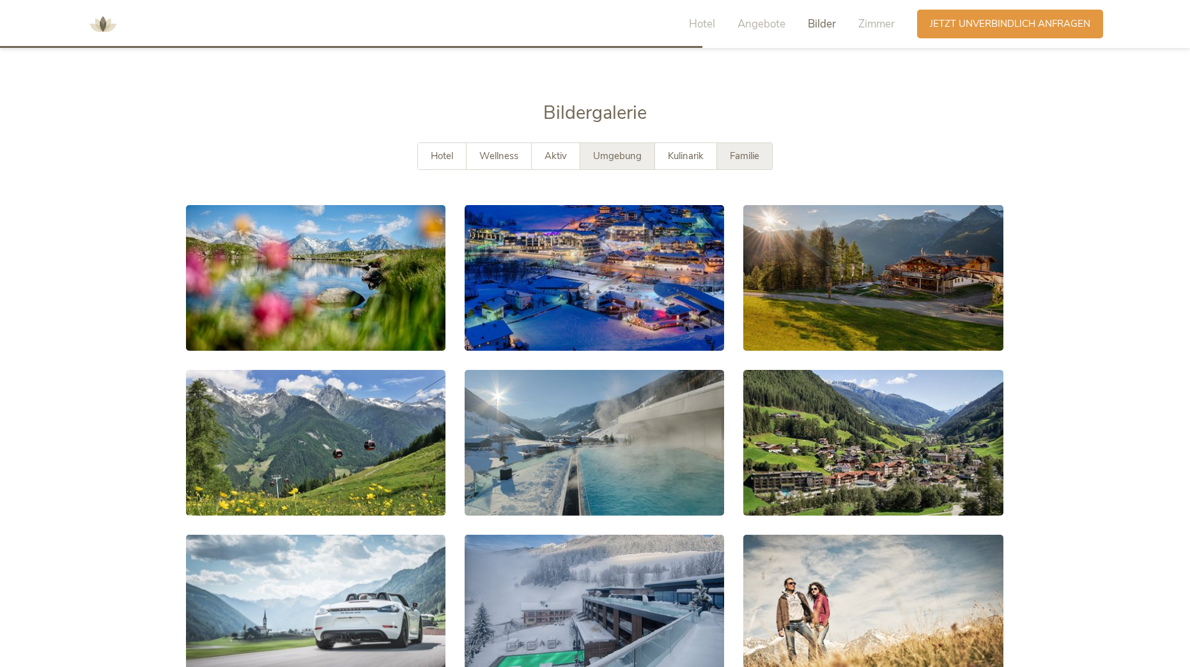
click at [740, 149] on span "Familie" at bounding box center [744, 155] width 29 height 13
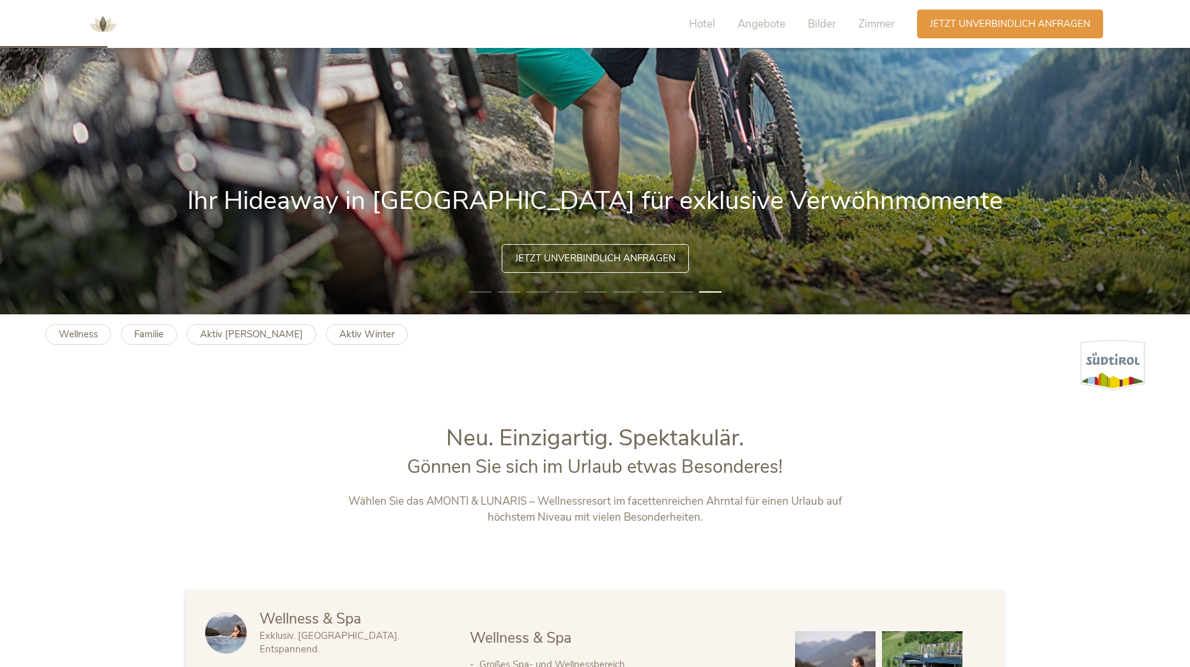
scroll to position [344, 0]
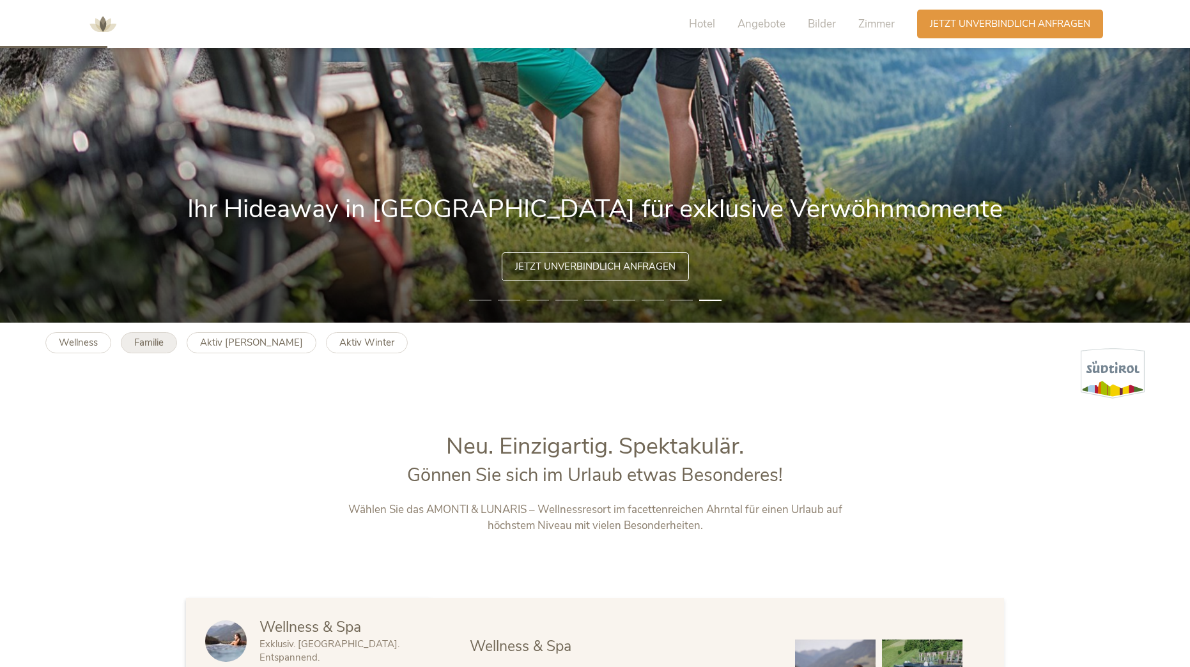
click at [148, 346] on b "Familie" at bounding box center [148, 342] width 29 height 13
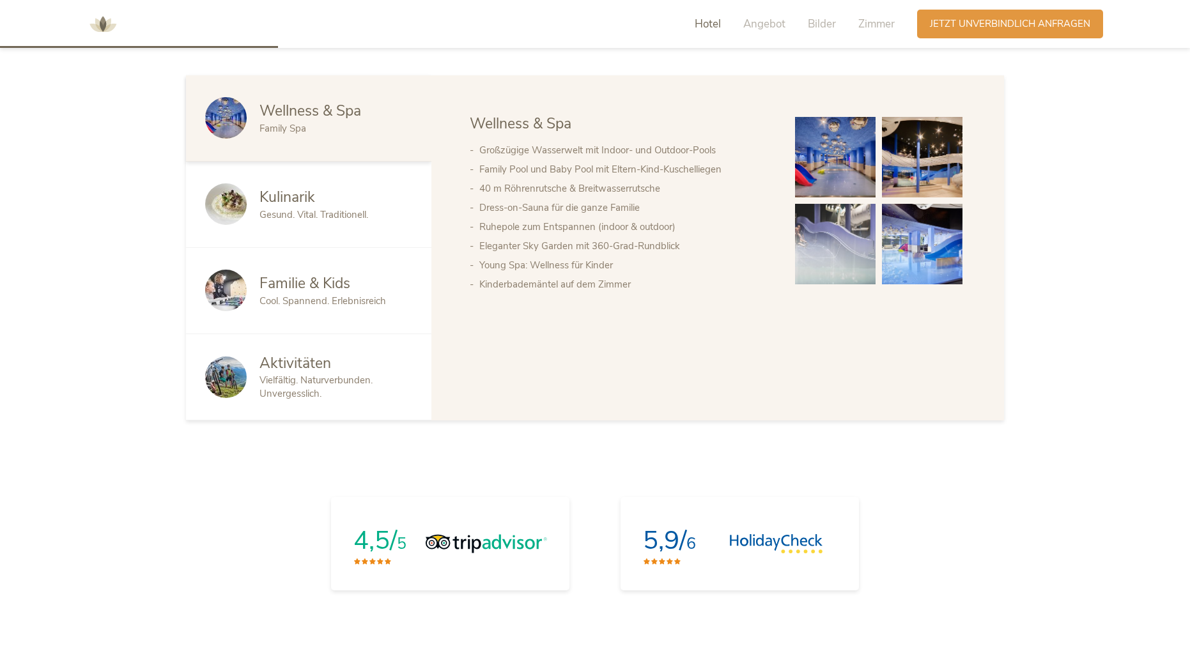
scroll to position [871, 0]
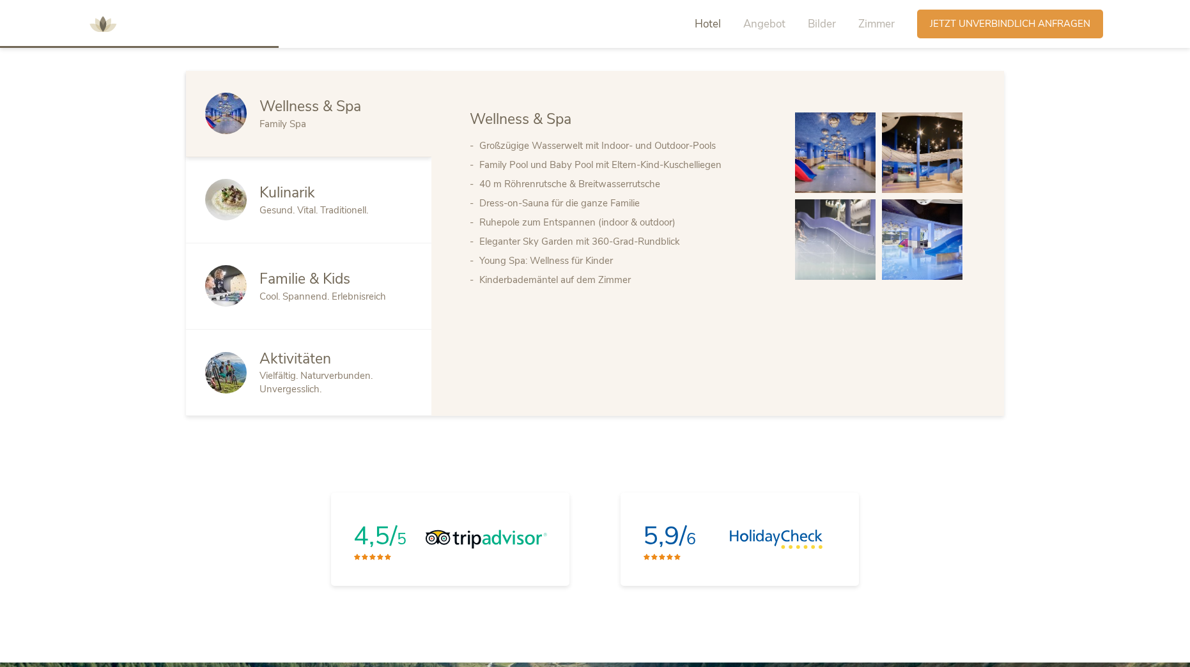
click at [293, 354] on span "Aktivitäten" at bounding box center [295, 359] width 72 height 20
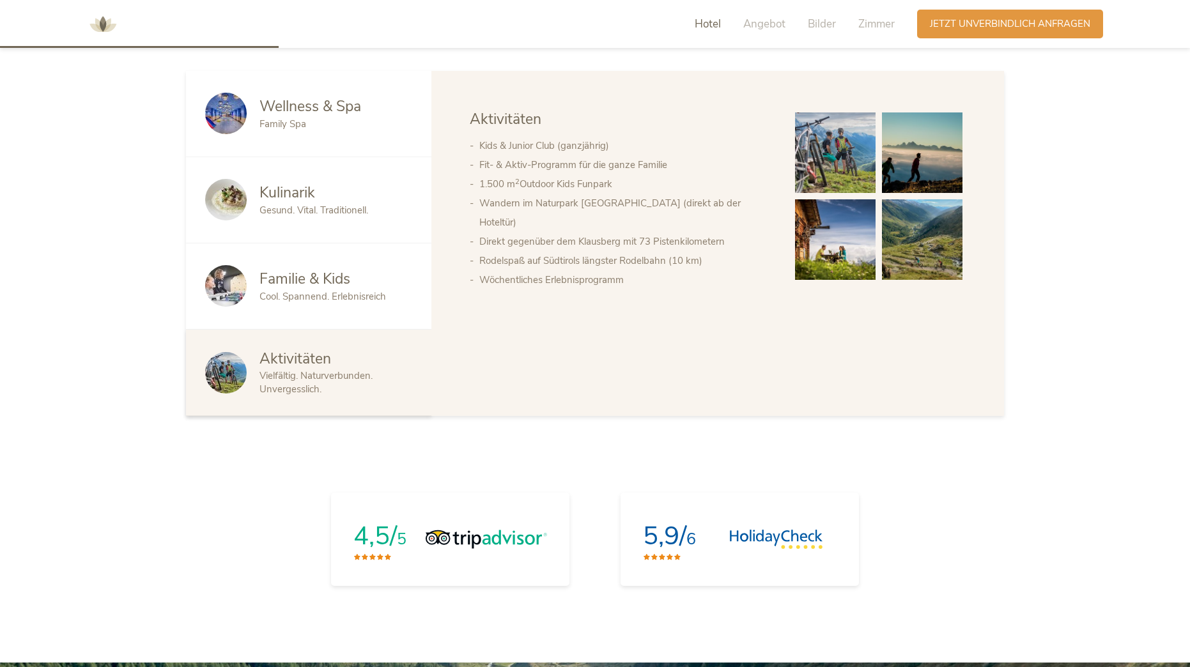
click at [848, 146] on img at bounding box center [835, 152] width 80 height 80
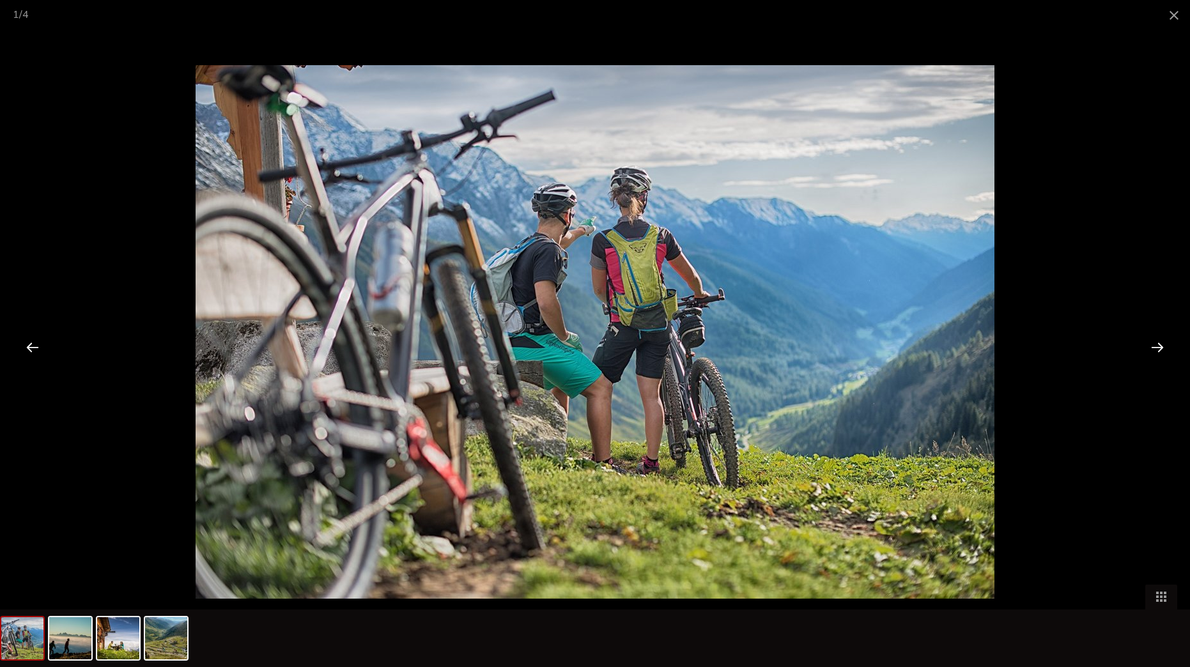
click at [1150, 347] on div at bounding box center [1157, 347] width 40 height 40
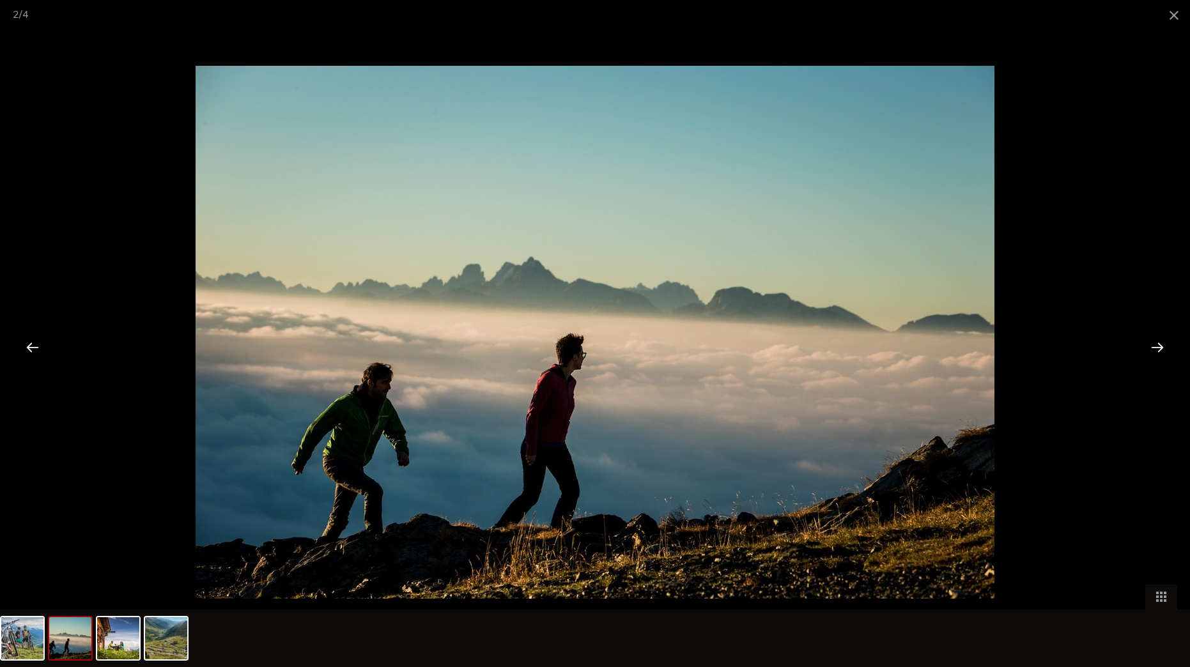
click at [1150, 346] on div at bounding box center [1157, 347] width 40 height 40
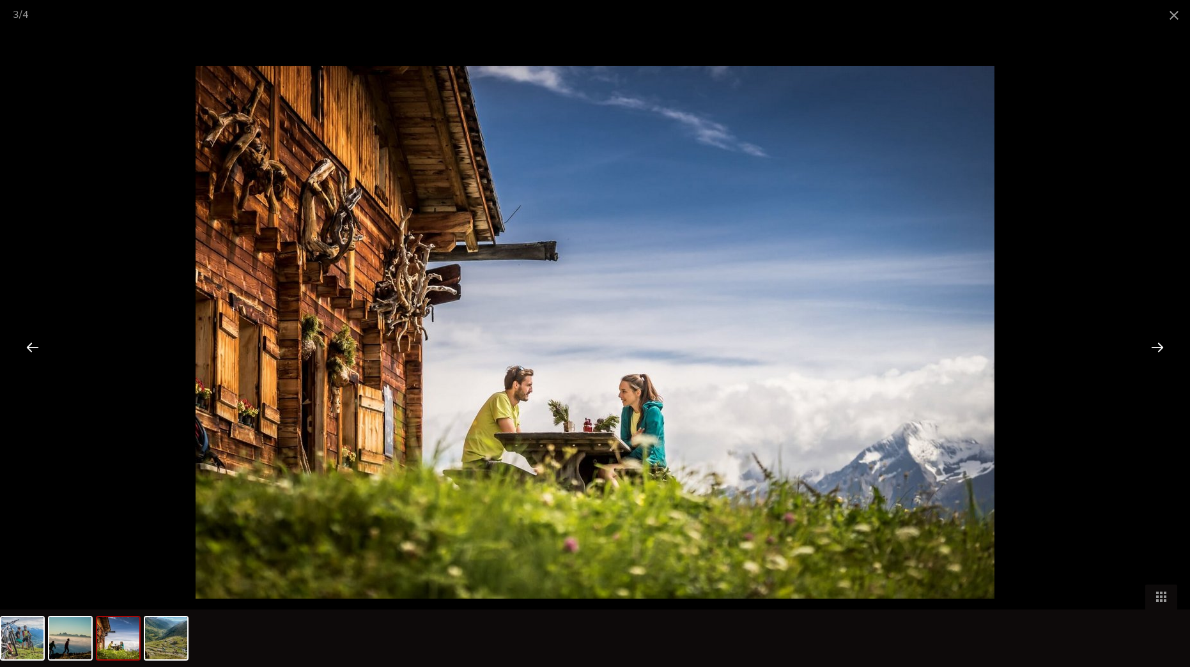
click at [1150, 346] on div at bounding box center [1157, 347] width 40 height 40
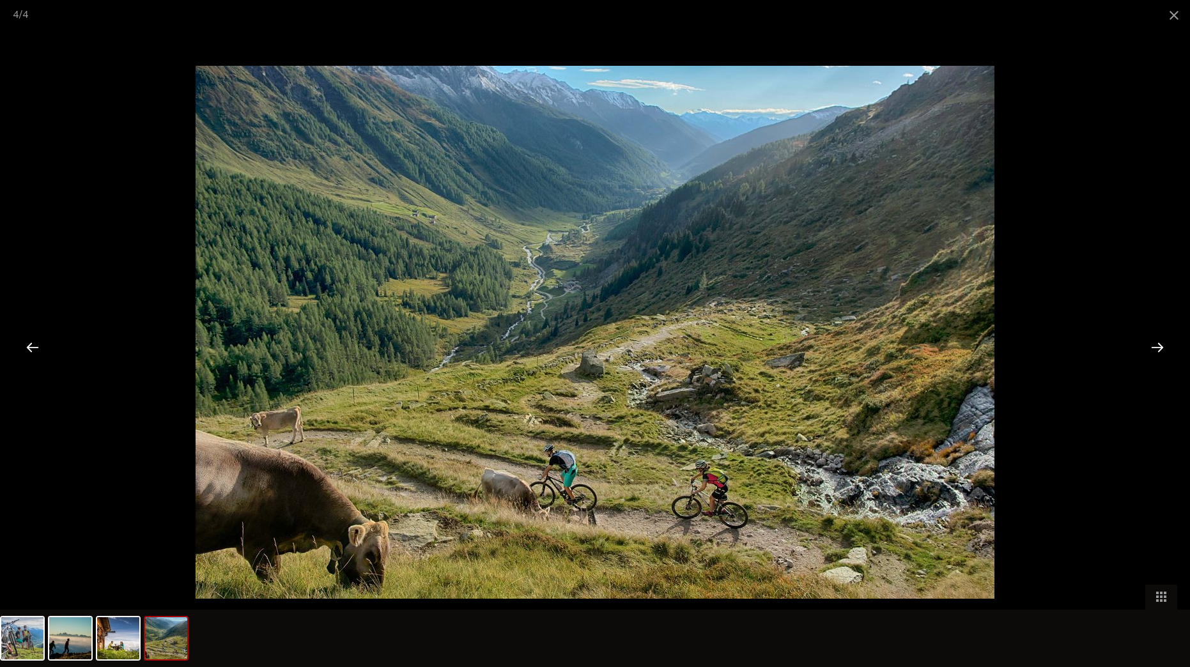
click at [1150, 346] on div at bounding box center [1157, 347] width 40 height 40
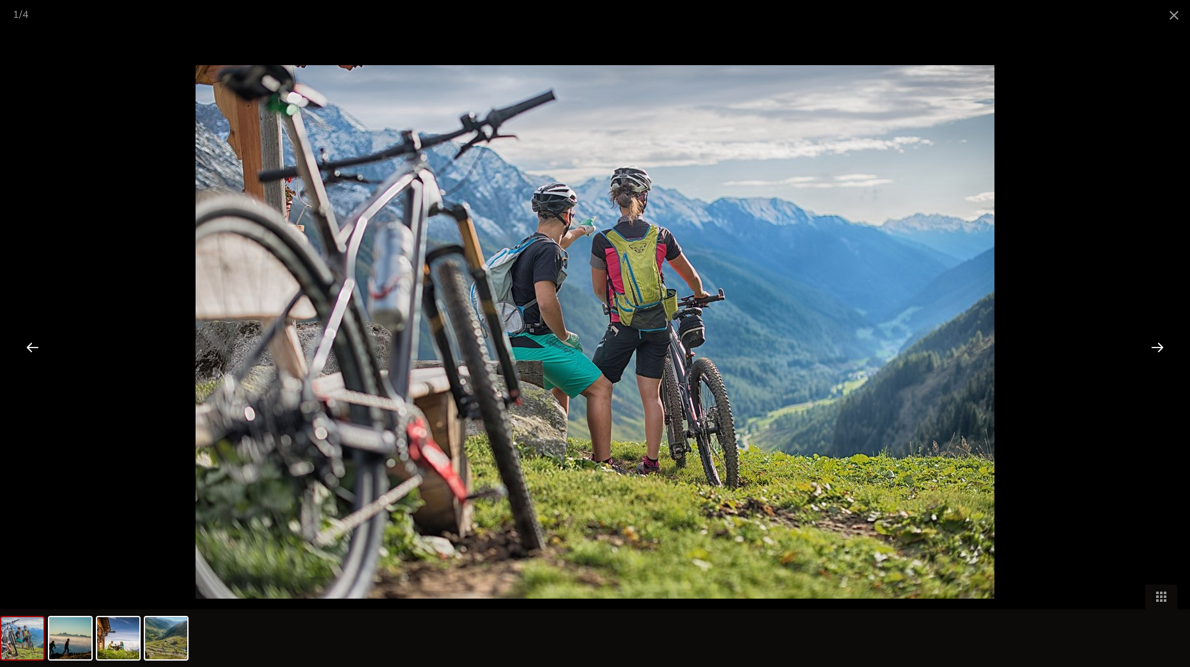
click at [1150, 346] on div at bounding box center [1157, 347] width 40 height 40
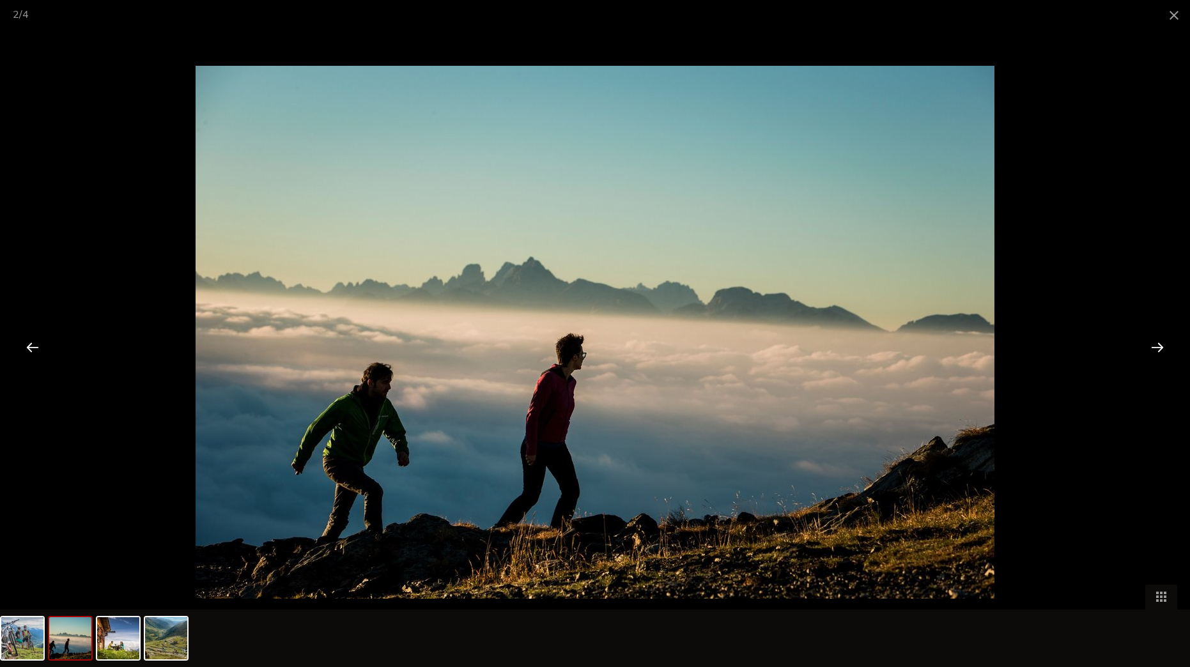
click at [1150, 346] on div at bounding box center [1157, 347] width 40 height 40
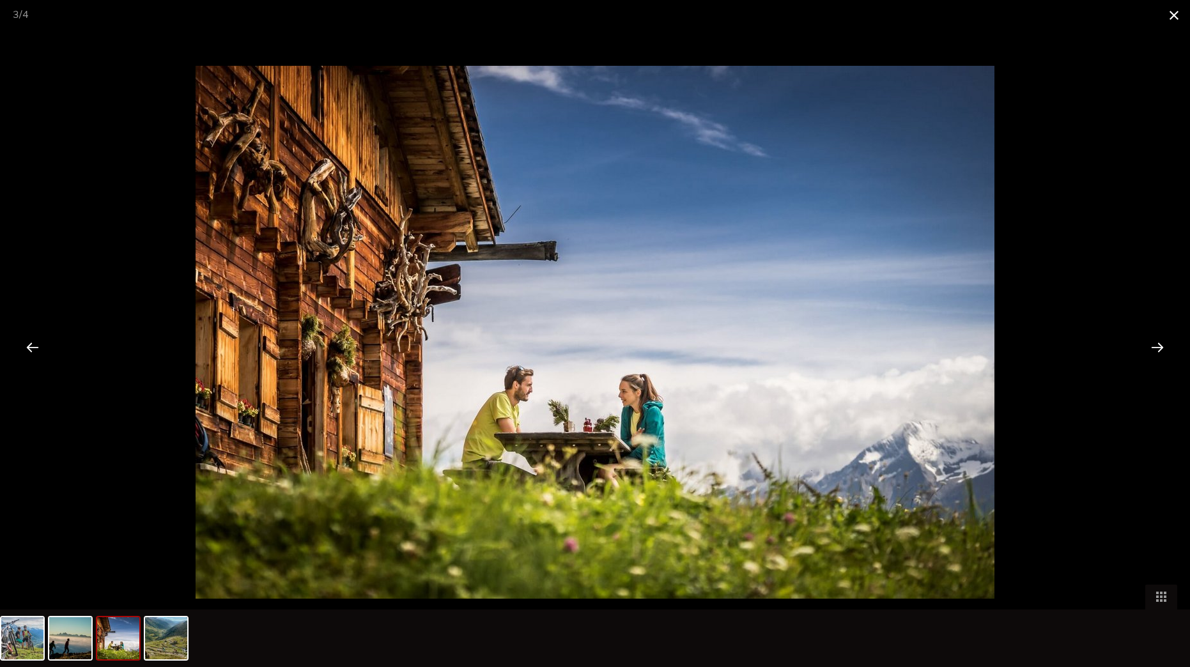
click at [1176, 19] on span at bounding box center [1174, 15] width 32 height 30
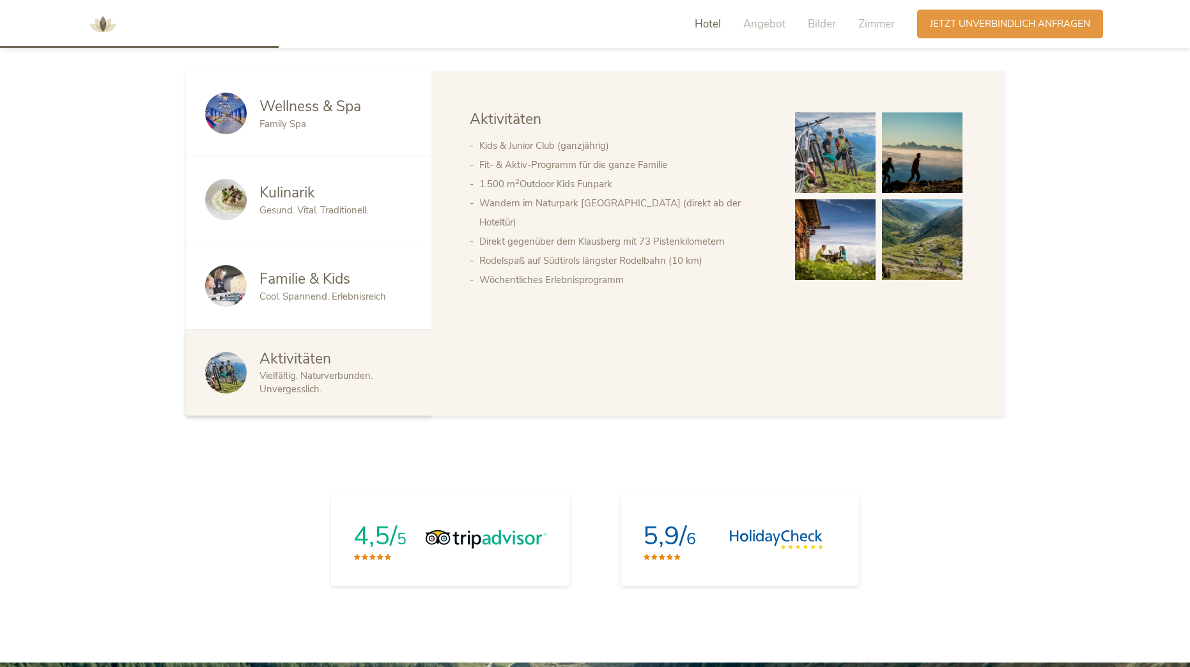
click at [320, 301] on span "Cool. Spannend. Erlebnisreich" at bounding box center [322, 296] width 126 height 13
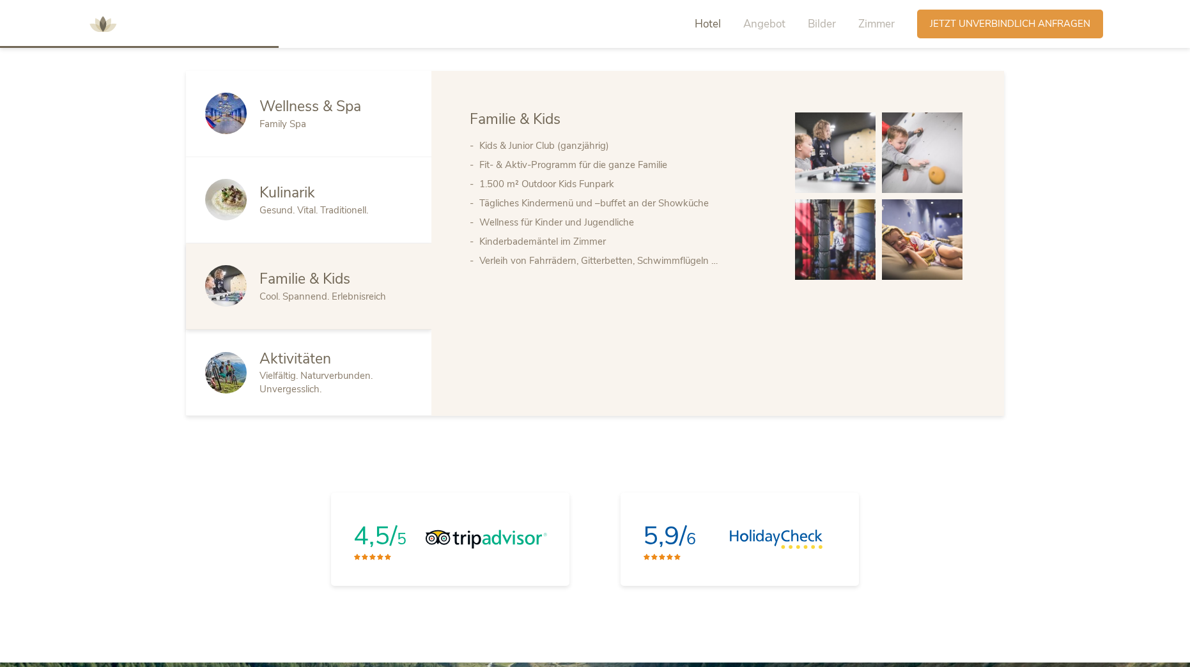
click at [845, 147] on img at bounding box center [835, 152] width 80 height 80
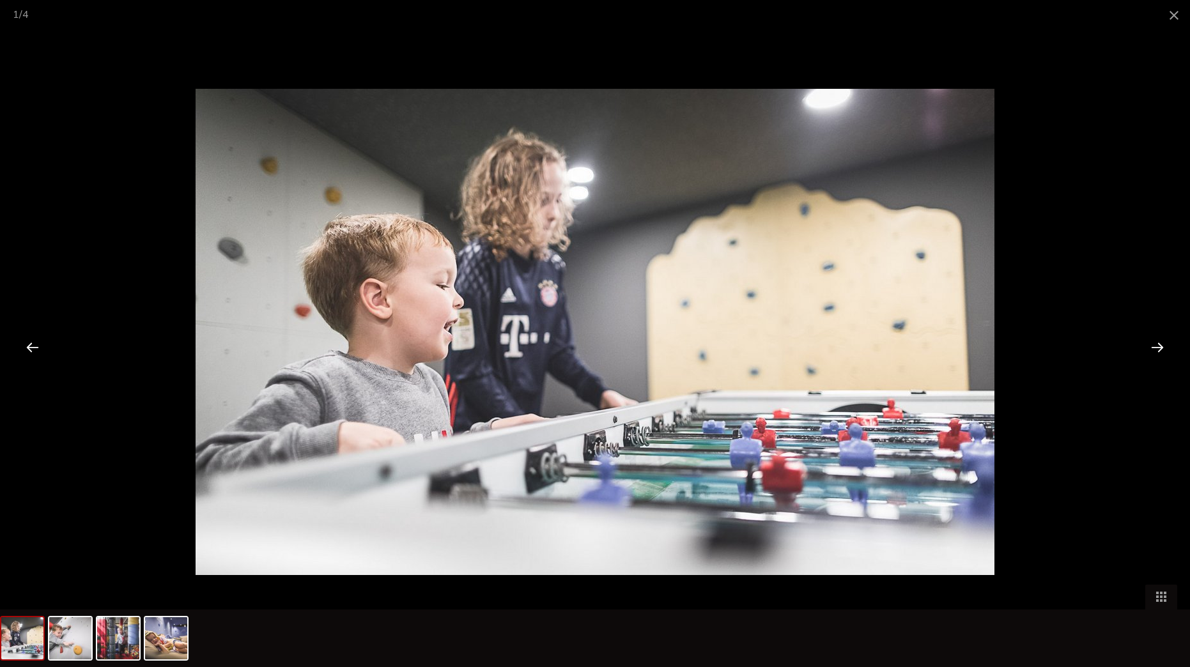
click at [1158, 351] on div at bounding box center [1157, 347] width 40 height 40
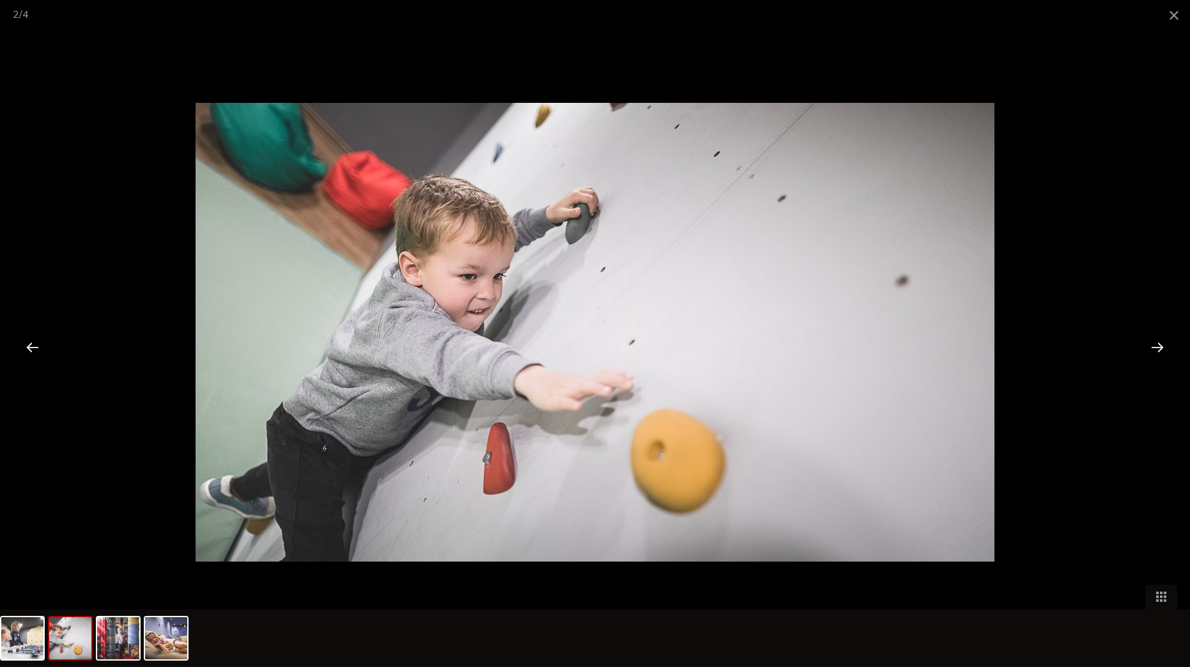
click at [1158, 351] on div at bounding box center [1157, 347] width 40 height 40
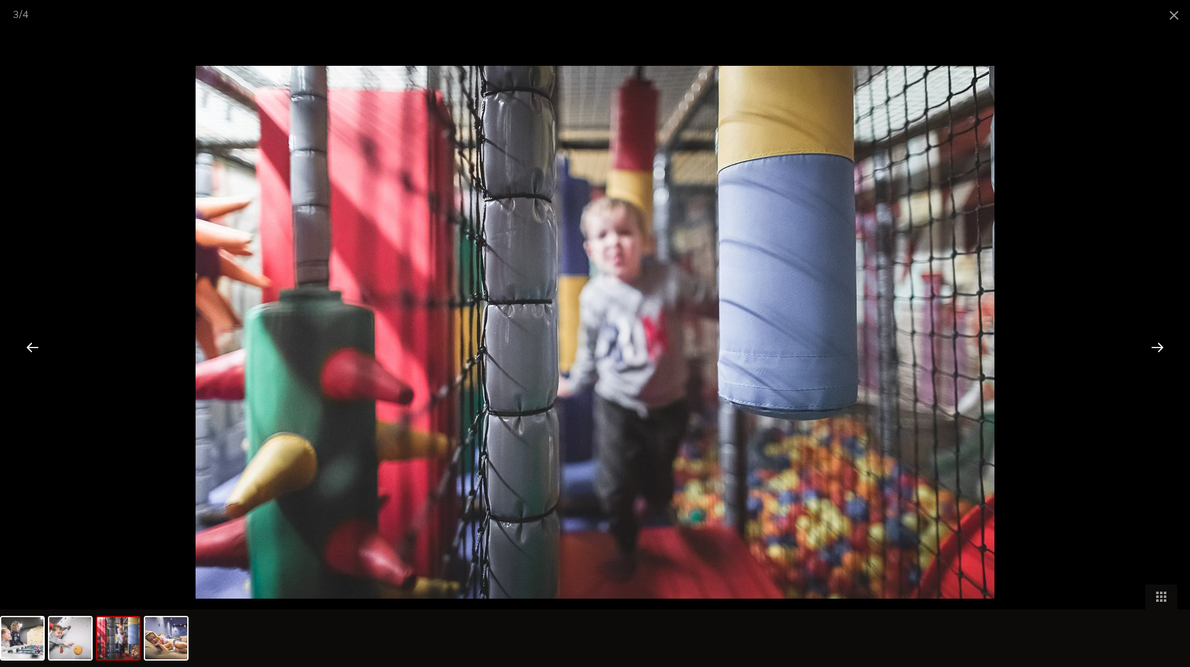
click at [1158, 351] on div at bounding box center [1157, 347] width 40 height 40
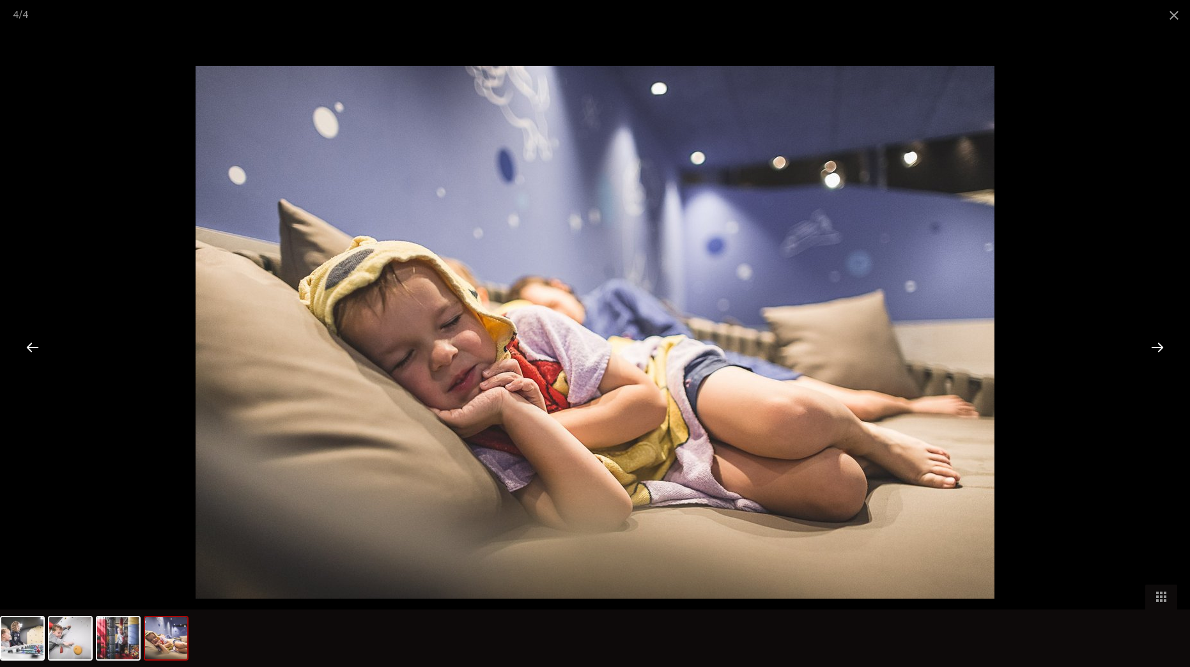
click at [1158, 351] on div at bounding box center [1157, 347] width 40 height 40
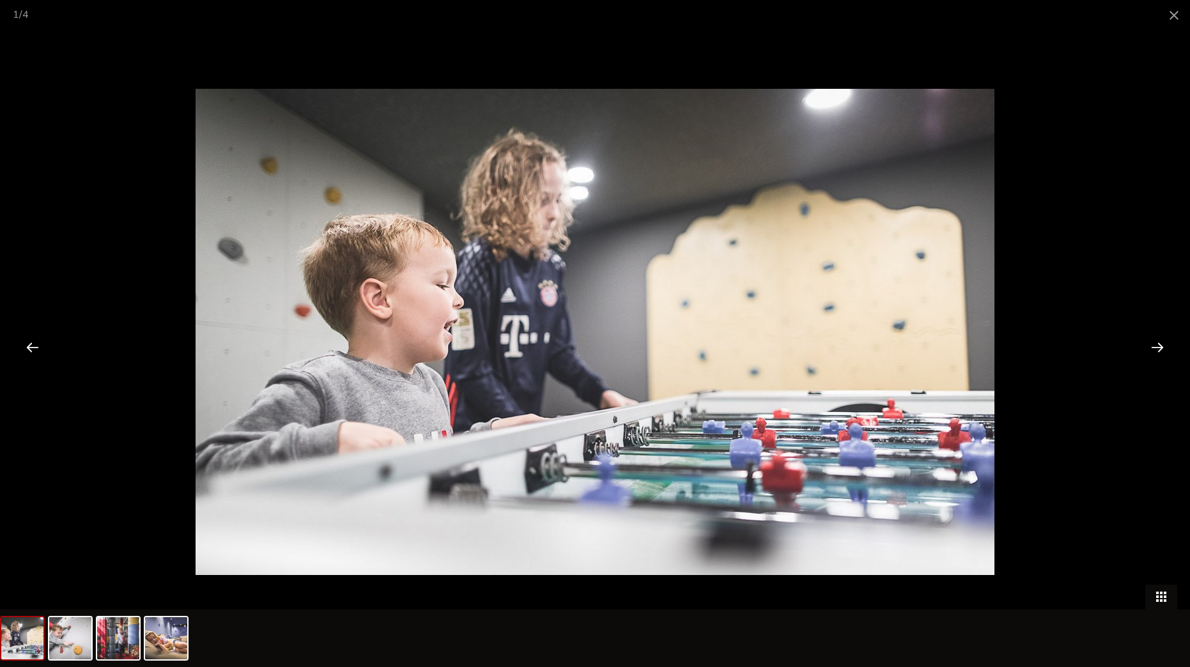
click at [1157, 600] on span at bounding box center [1161, 597] width 32 height 25
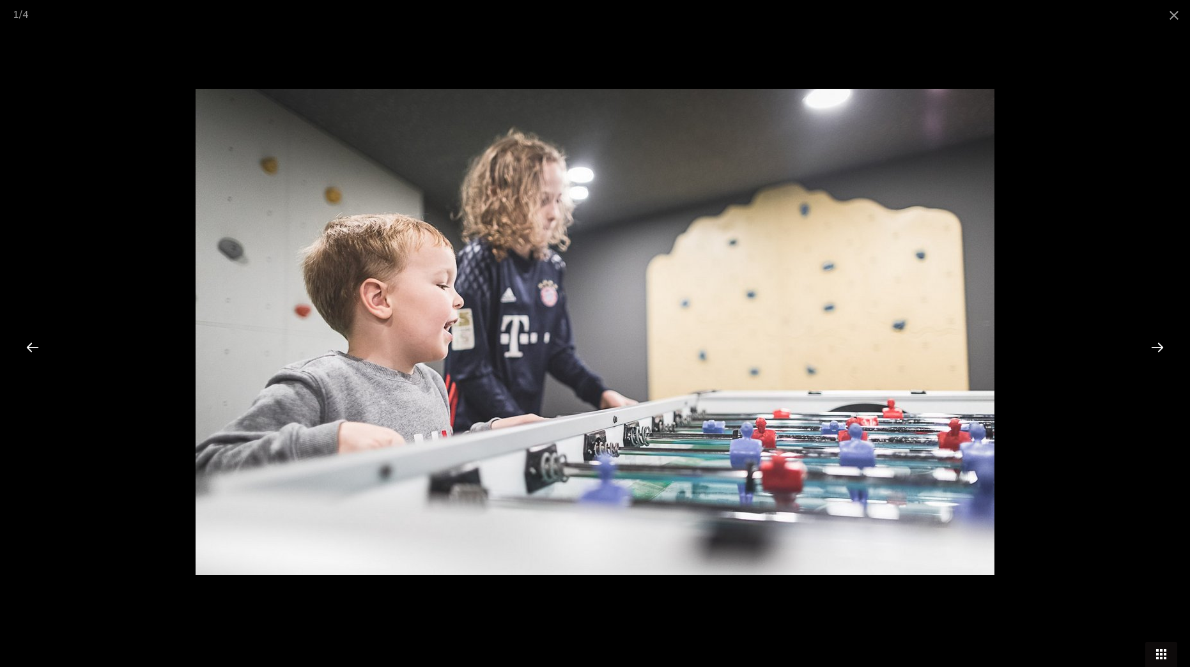
click at [1161, 648] on span at bounding box center [1161, 654] width 32 height 25
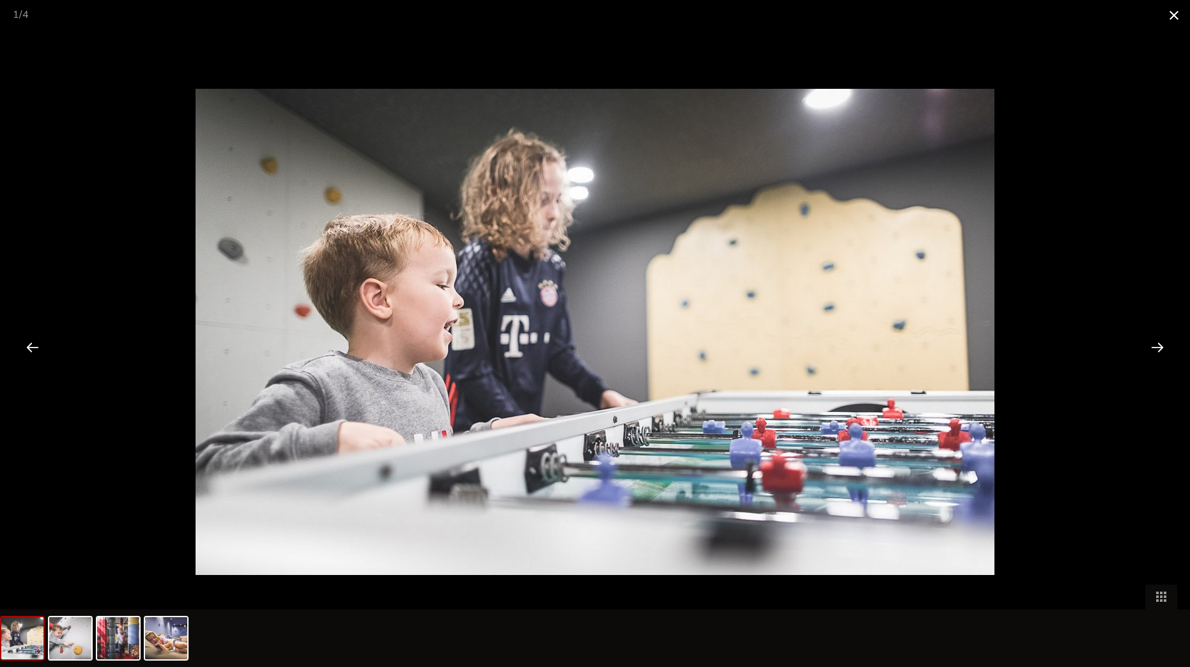
click at [1169, 15] on span at bounding box center [1174, 15] width 32 height 30
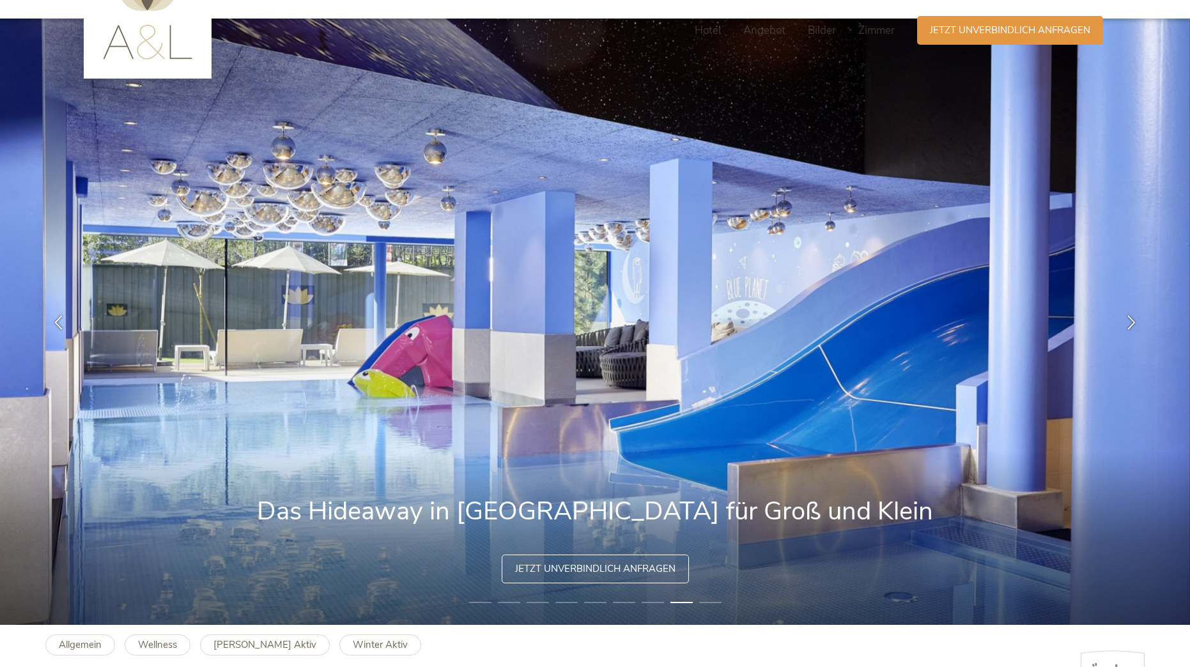
scroll to position [0, 0]
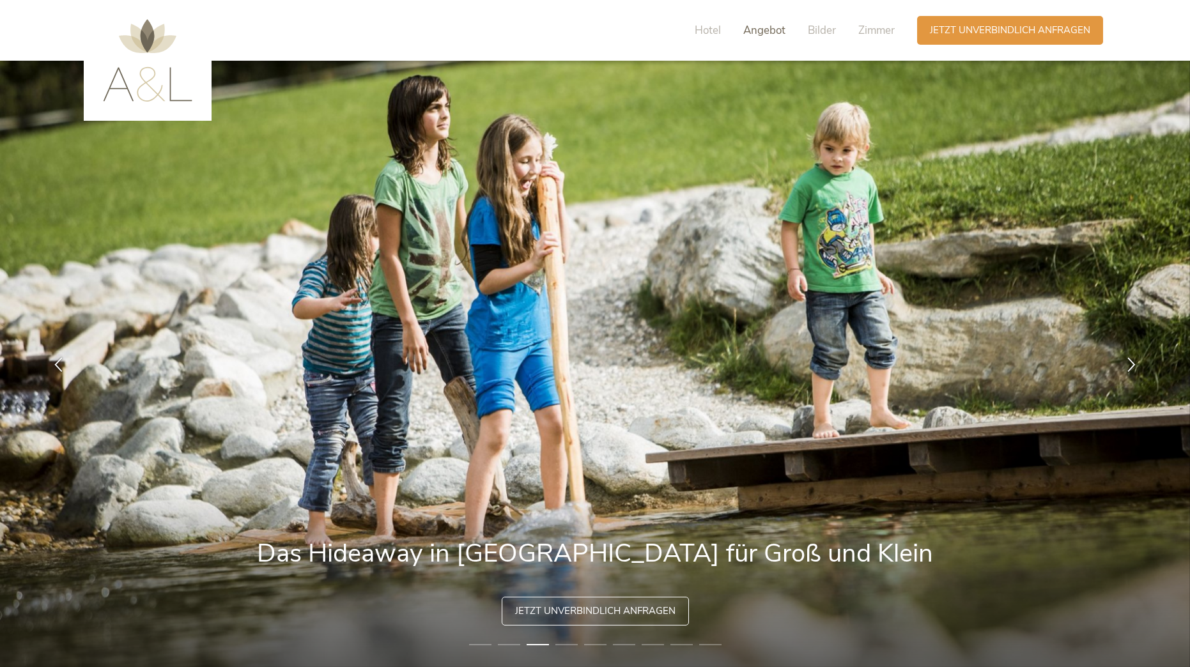
click at [758, 32] on span "Angebot" at bounding box center [764, 30] width 42 height 15
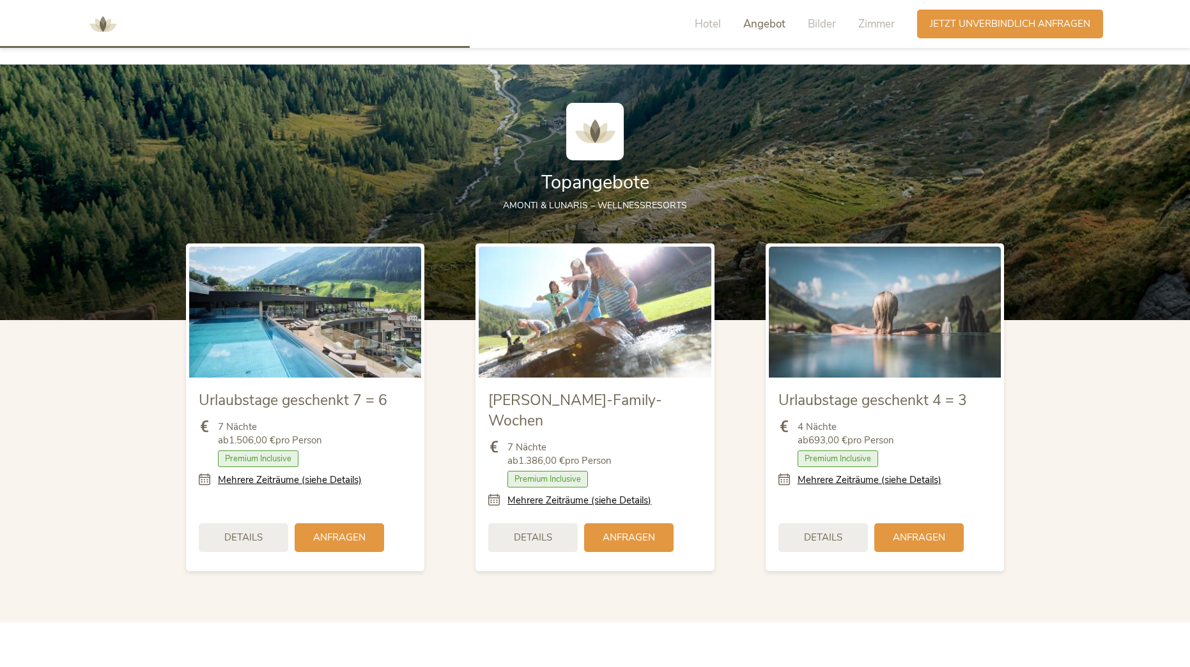
scroll to position [1470, 0]
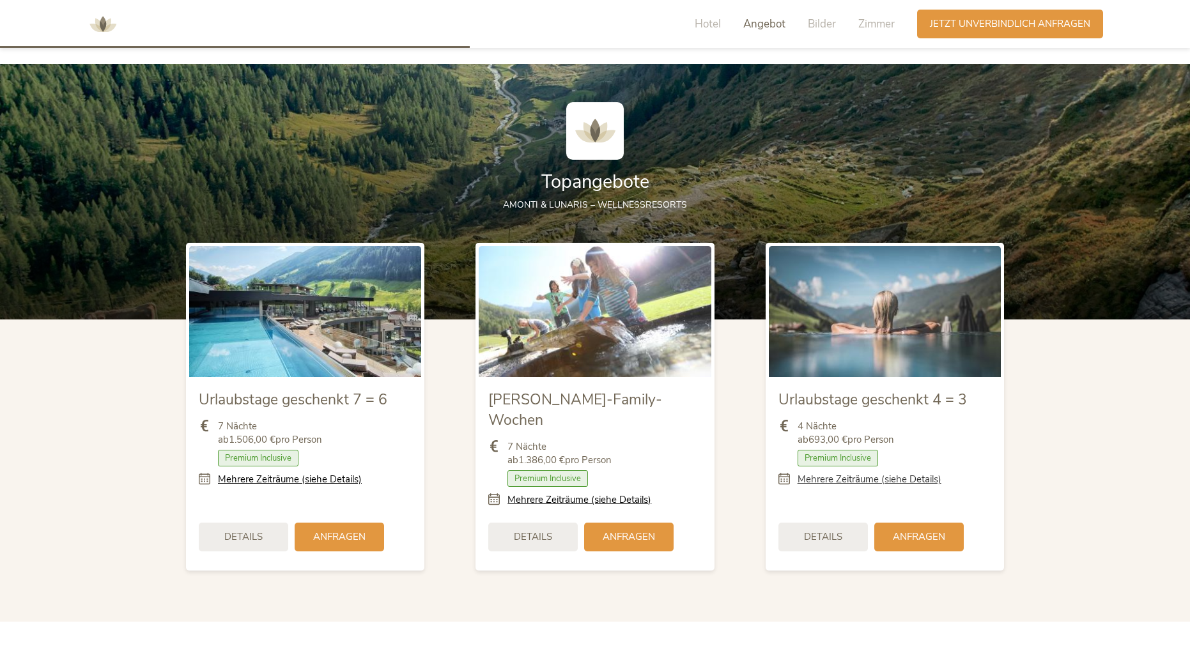
click at [847, 482] on link "Mehrere Zeiträume (siehe Details)" at bounding box center [869, 479] width 144 height 13
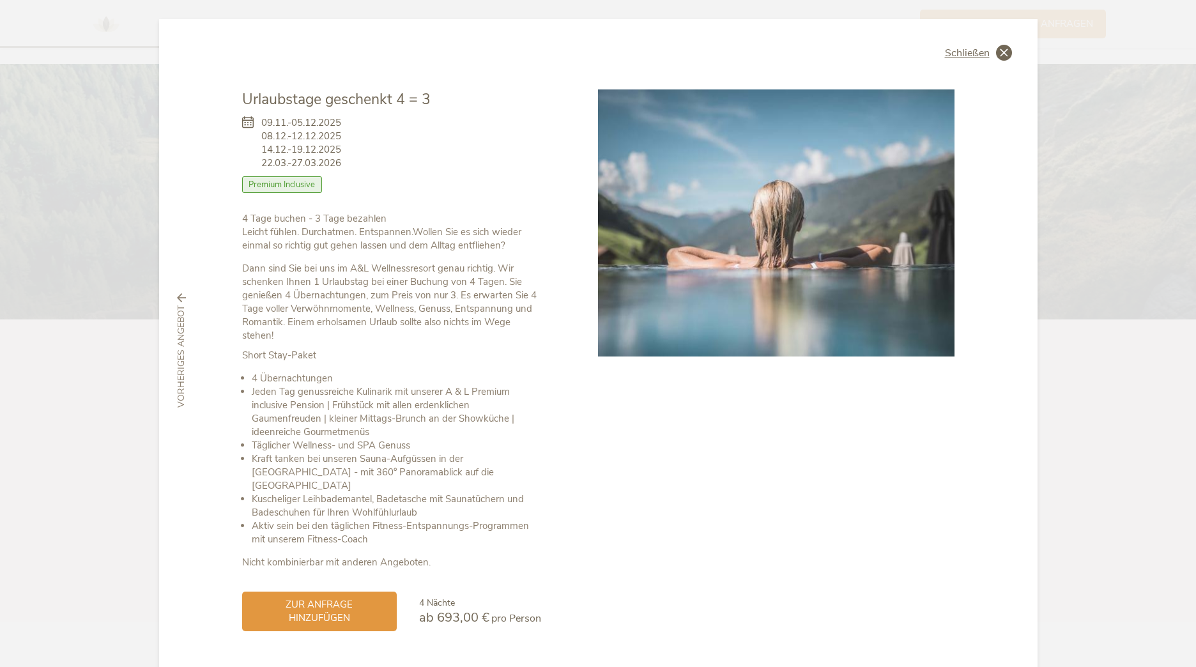
click at [954, 57] on span "Schließen" at bounding box center [967, 53] width 45 height 10
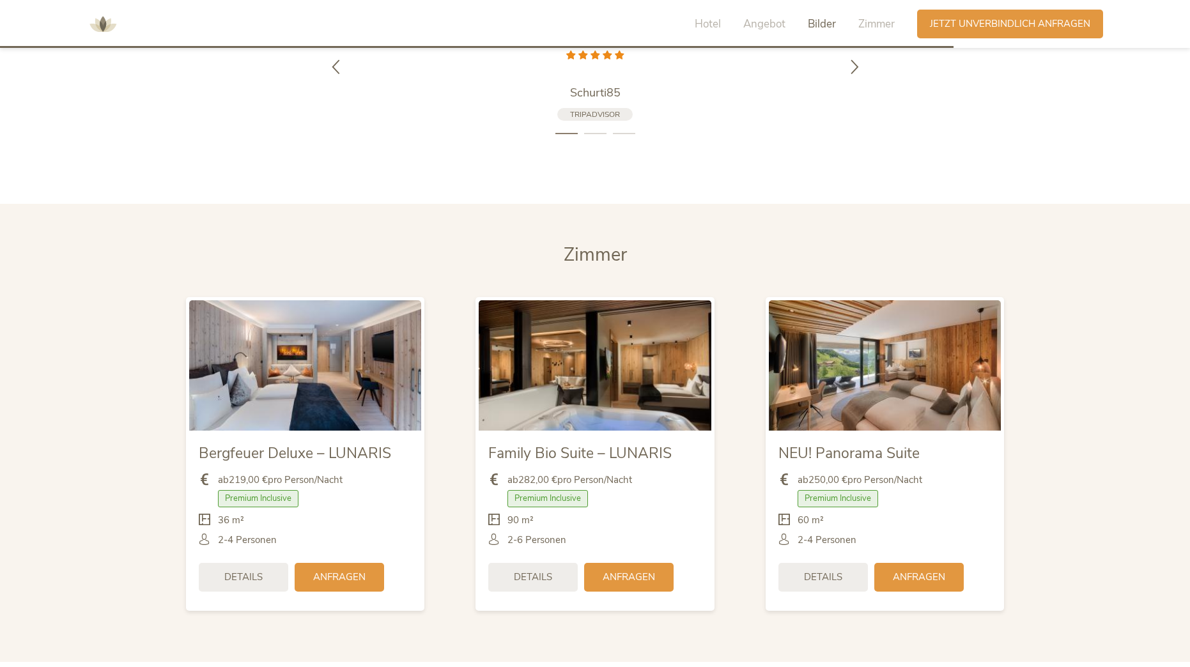
scroll to position [2984, 0]
click at [238, 569] on span "Details" at bounding box center [243, 575] width 38 height 13
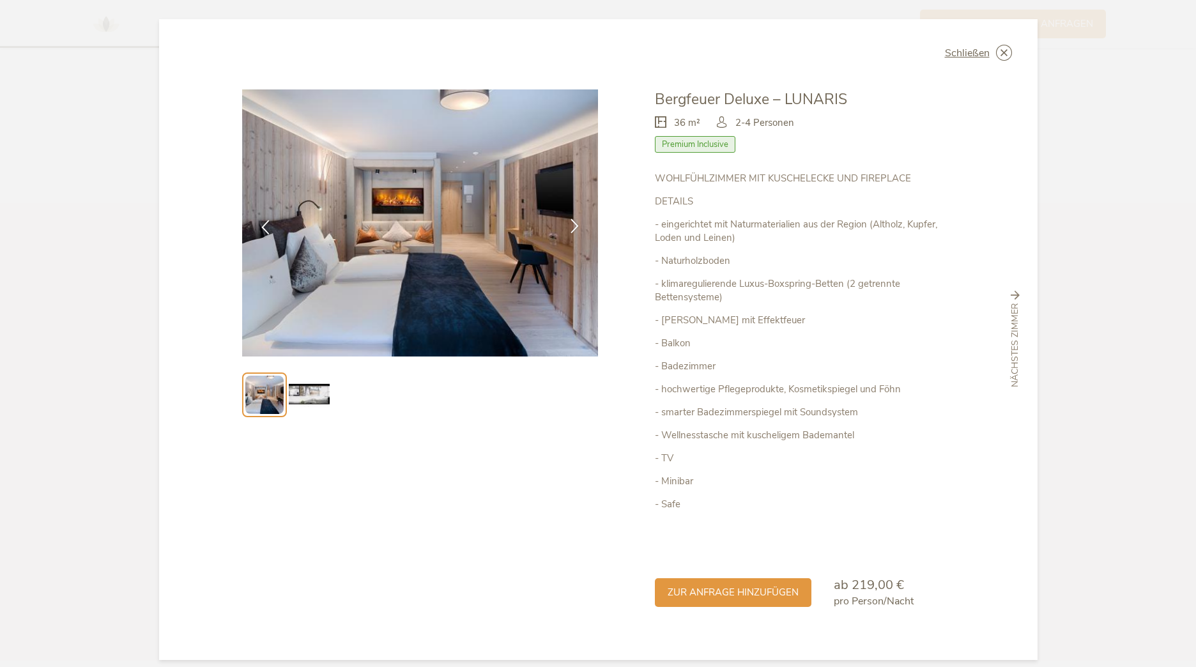
click at [571, 235] on div at bounding box center [575, 227] width 40 height 40
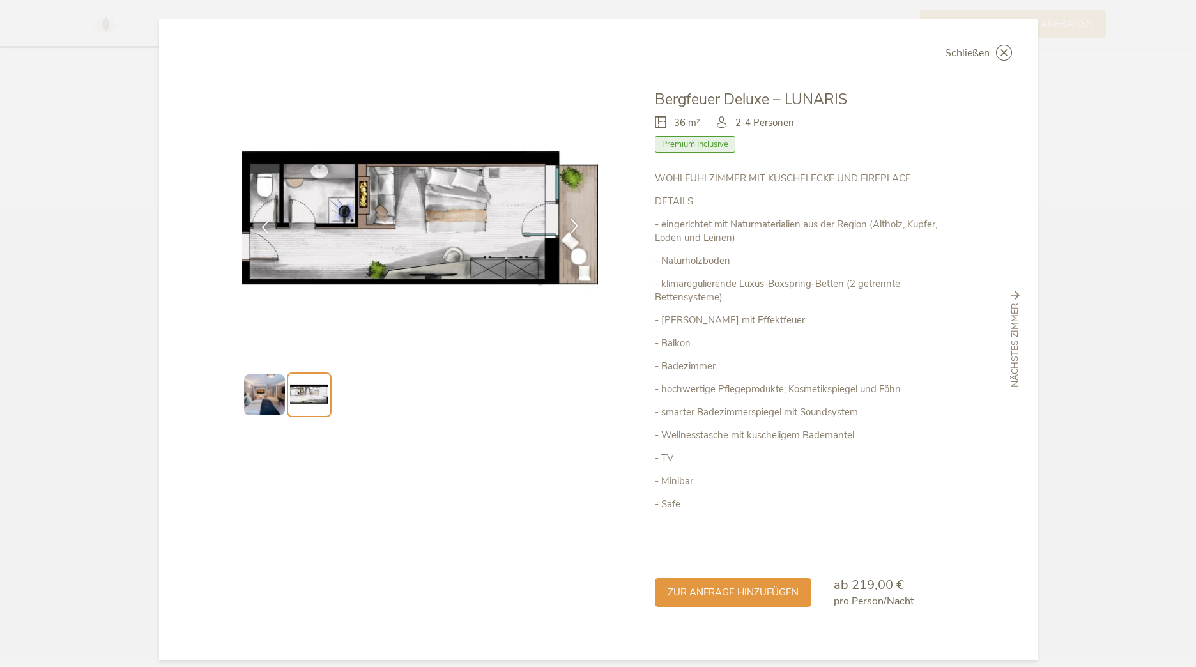
click at [571, 235] on div at bounding box center [575, 227] width 40 height 40
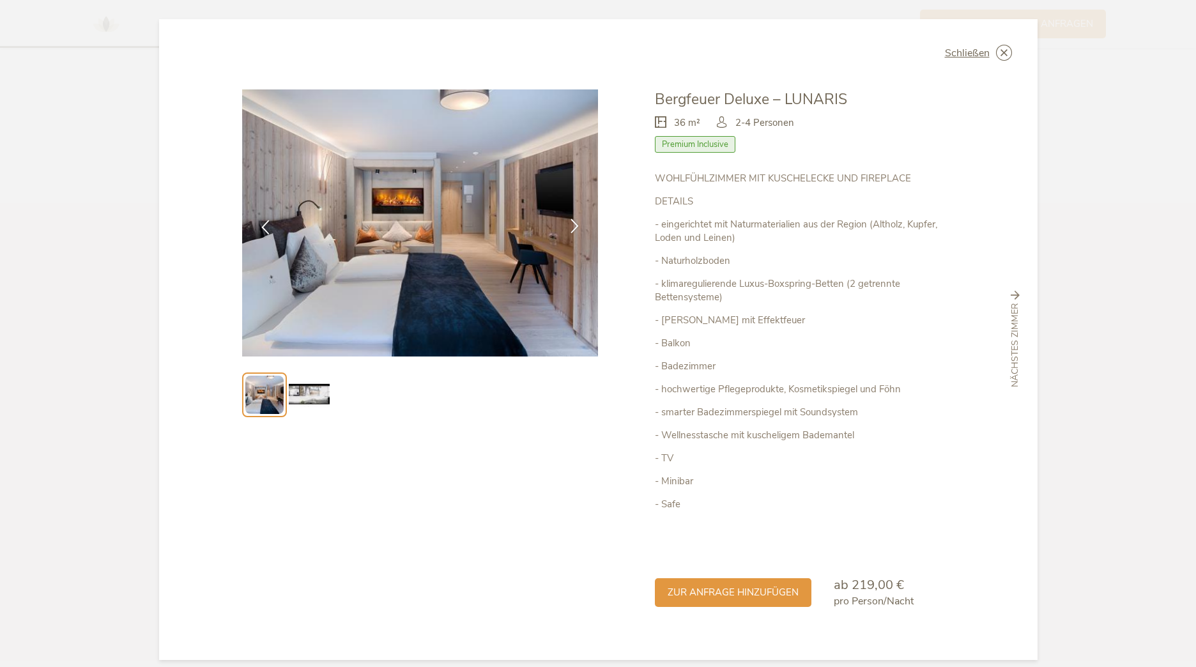
click at [567, 233] on icon at bounding box center [574, 225] width 15 height 15
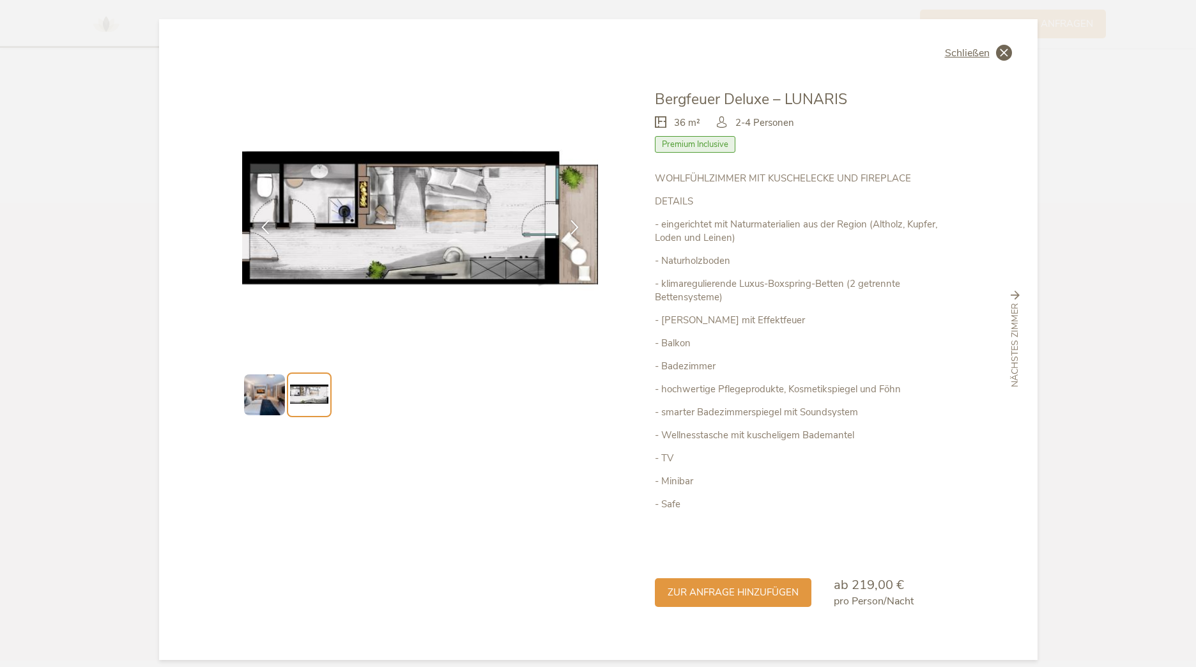
click at [950, 57] on span "Schließen" at bounding box center [967, 53] width 45 height 10
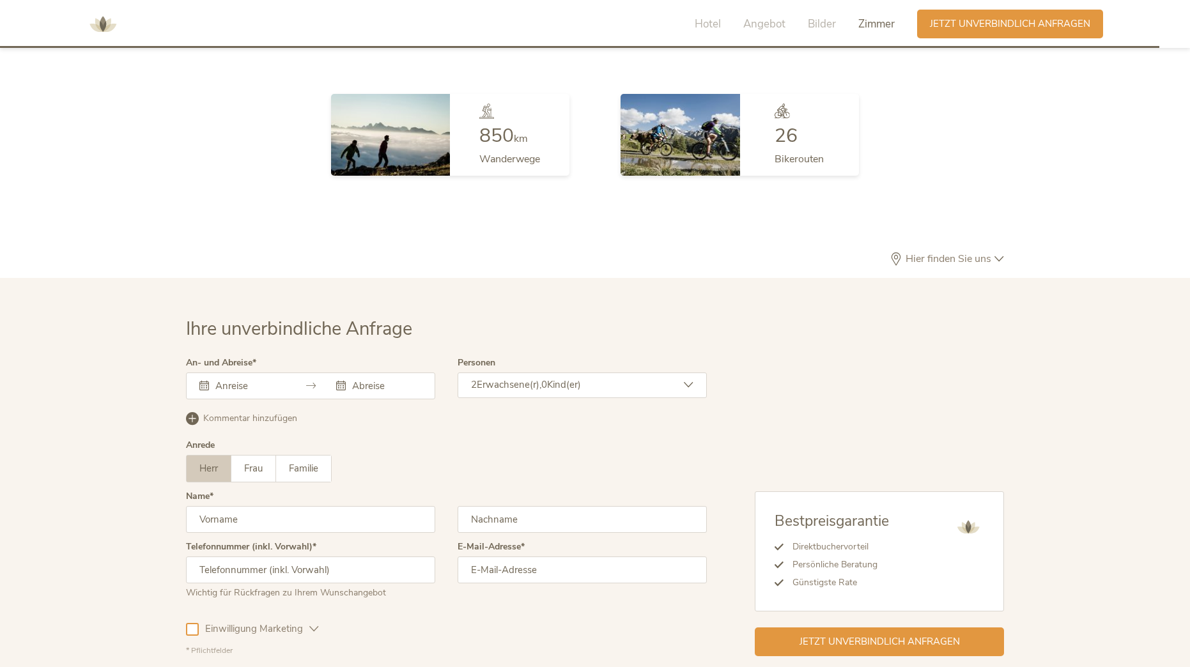
scroll to position [3593, 0]
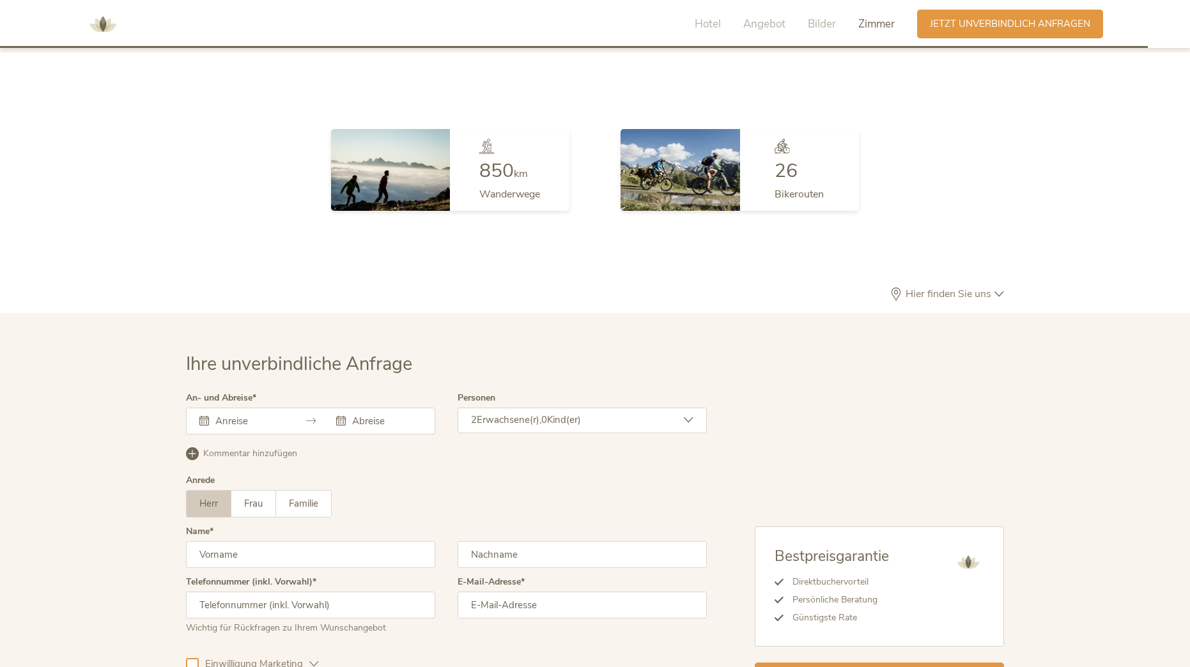
click at [698, 33] on div "Hotel Angebot Bilder Zimmer" at bounding box center [797, 24] width 238 height 29
click at [700, 23] on span "Hotel" at bounding box center [707, 24] width 26 height 15
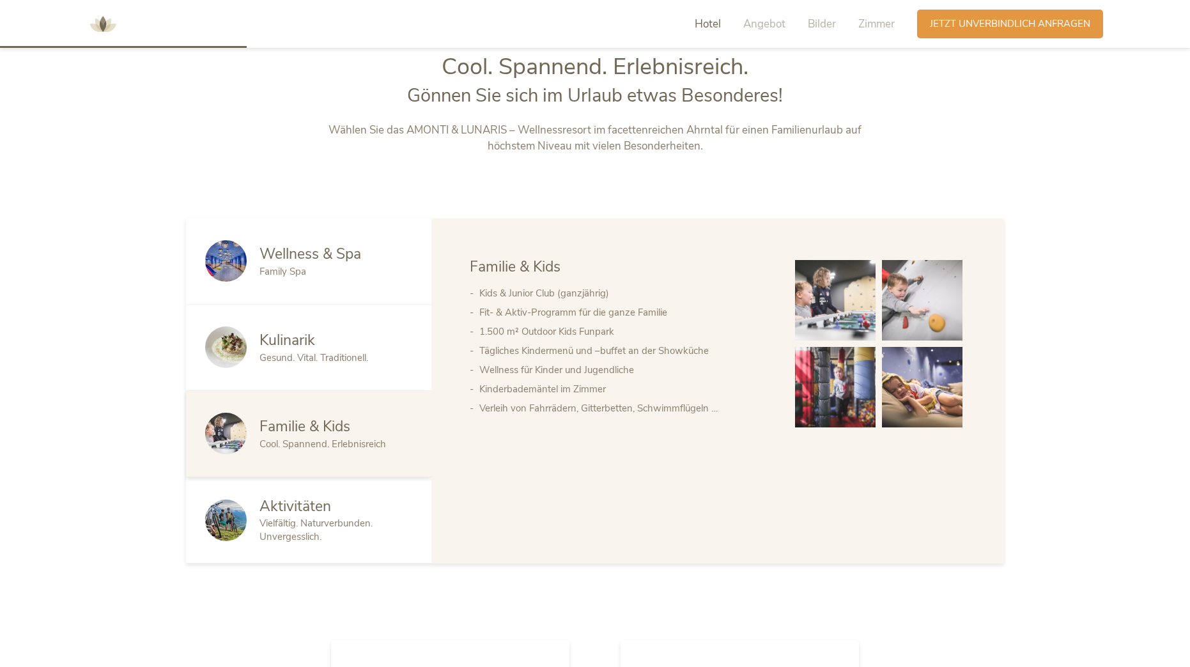
scroll to position [711, 0]
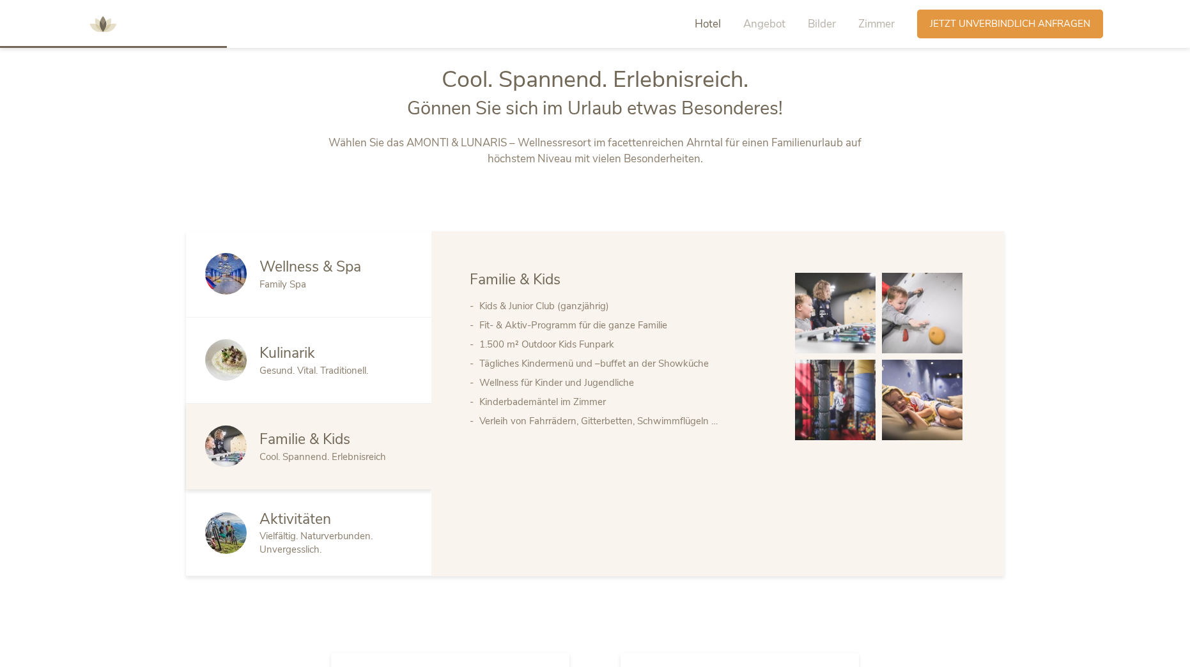
click at [296, 360] on span "Kulinarik" at bounding box center [287, 353] width 56 height 20
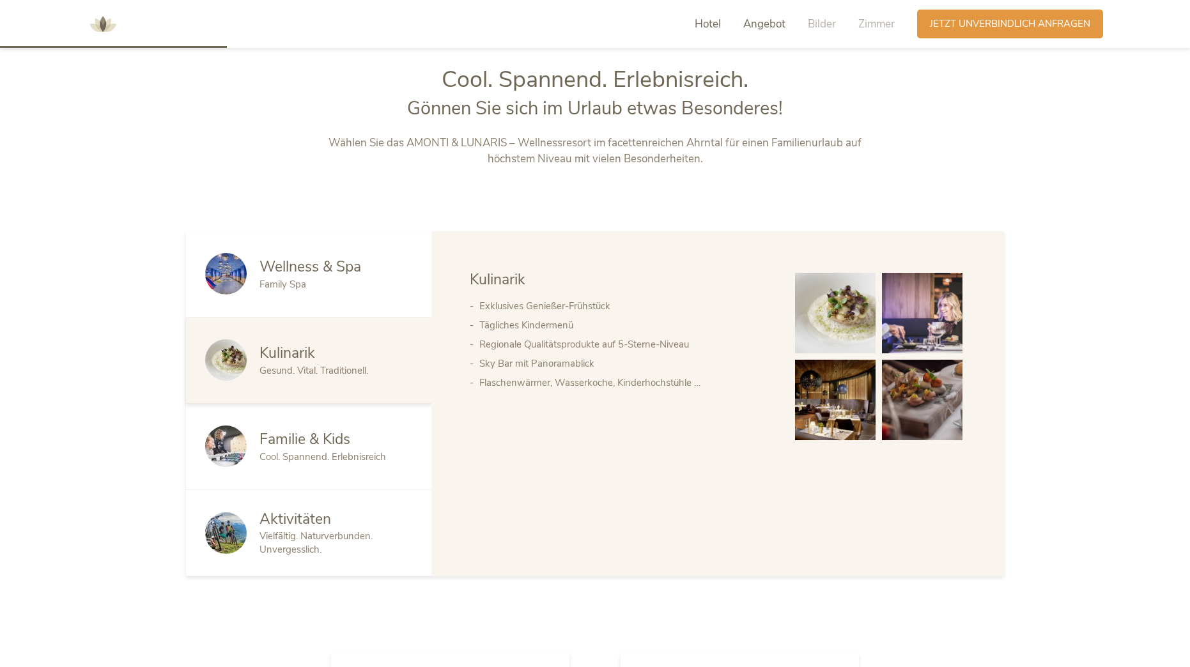
click at [761, 29] on span "Angebot" at bounding box center [764, 24] width 42 height 15
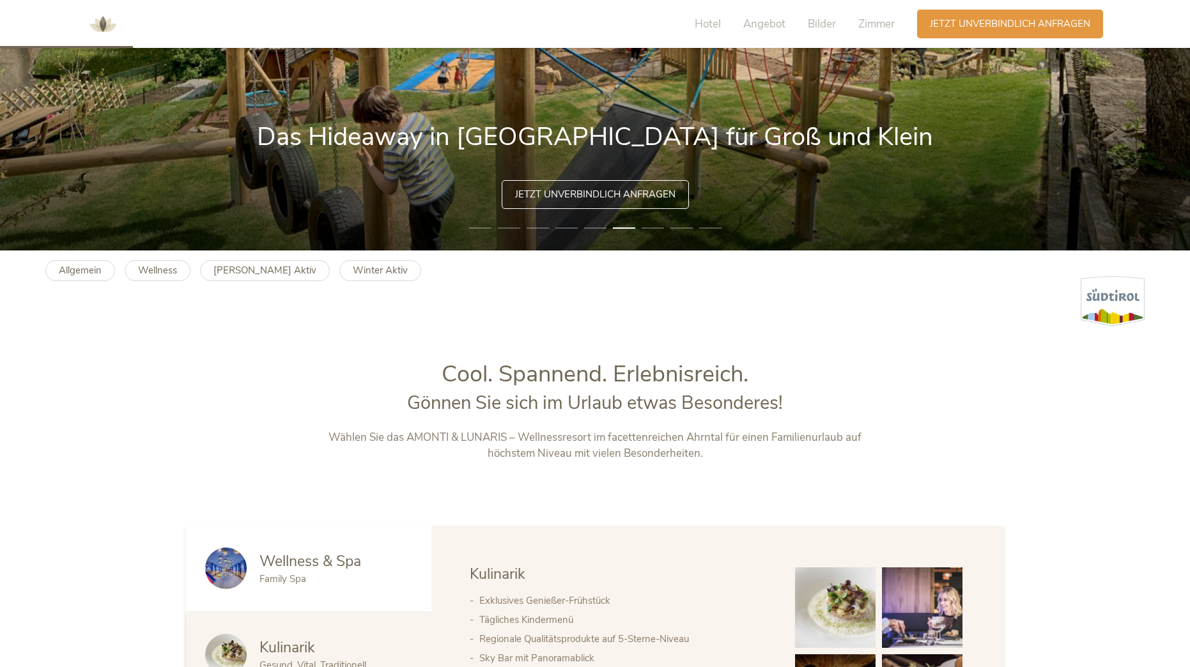
scroll to position [395, 0]
